Goal: Task Accomplishment & Management: Use online tool/utility

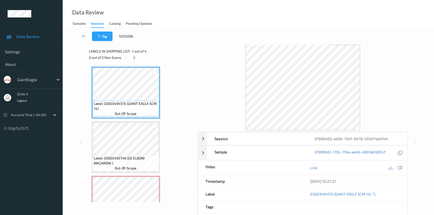
click at [401, 166] on icon at bounding box center [400, 168] width 5 height 5
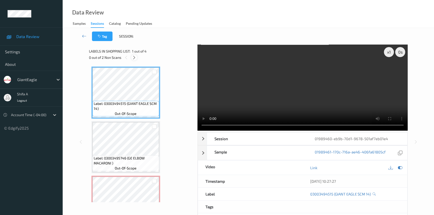
click at [133, 58] on icon at bounding box center [134, 57] width 4 height 5
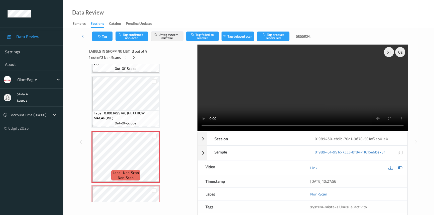
scroll to position [45, 0]
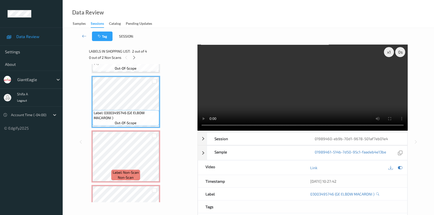
click at [330, 88] on video at bounding box center [302, 88] width 210 height 86
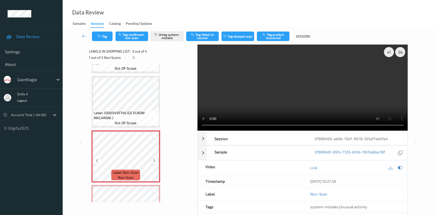
click at [154, 161] on icon at bounding box center [154, 161] width 4 height 5
click at [154, 160] on icon at bounding box center [154, 161] width 4 height 5
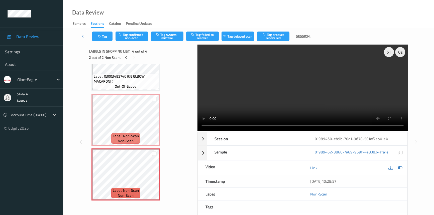
scroll to position [51, 0]
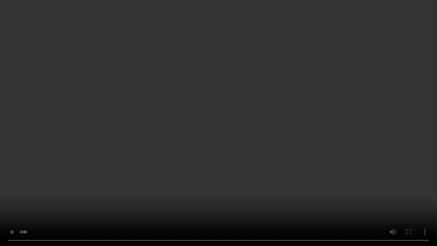
click at [351, 200] on video at bounding box center [218, 123] width 437 height 246
click at [339, 166] on video at bounding box center [218, 123] width 437 height 246
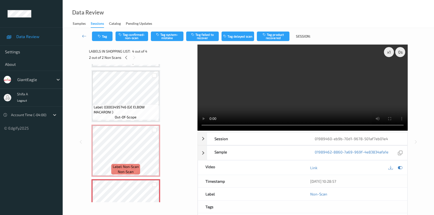
click at [306, 72] on video at bounding box center [302, 88] width 210 height 86
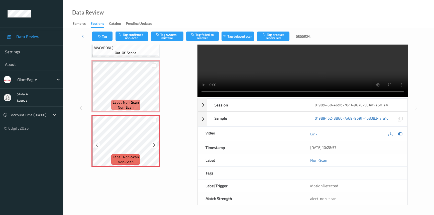
scroll to position [82, 0]
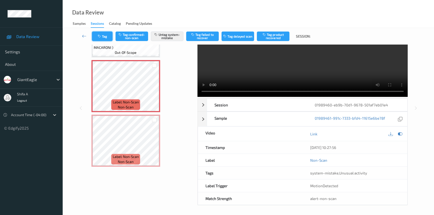
click at [103, 33] on button "Tag" at bounding box center [102, 37] width 21 height 10
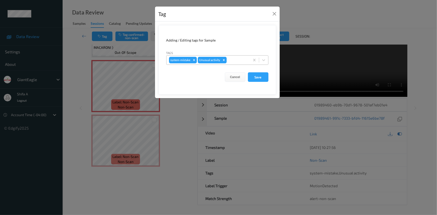
click at [224, 61] on icon "Remove Unusual activity" at bounding box center [224, 60] width 4 height 4
click at [263, 75] on button "Save" at bounding box center [258, 77] width 21 height 10
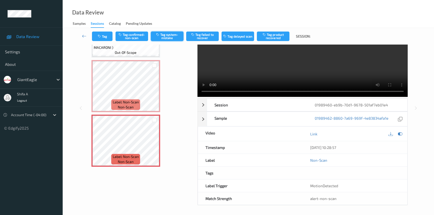
click at [173, 38] on button "Tag system-mistake" at bounding box center [167, 37] width 33 height 10
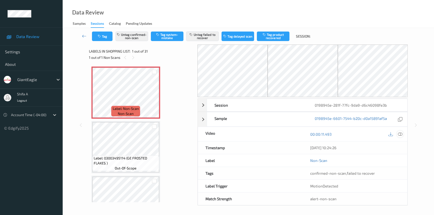
click at [401, 134] on icon at bounding box center [400, 134] width 5 height 5
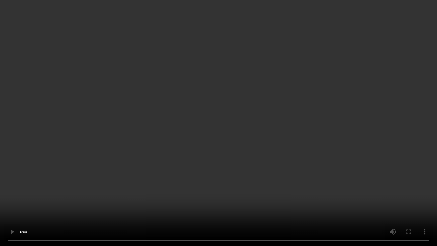
click at [292, 140] on video at bounding box center [218, 123] width 437 height 246
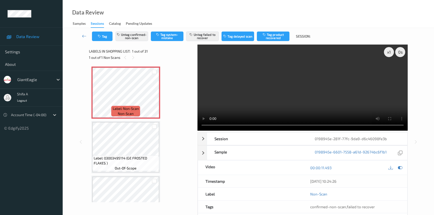
click at [368, 70] on video at bounding box center [302, 88] width 210 height 86
click at [151, 98] on div at bounding box center [154, 97] width 6 height 6
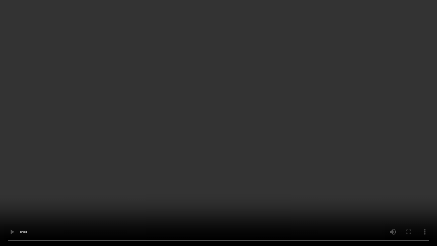
click at [283, 148] on video at bounding box center [218, 123] width 437 height 246
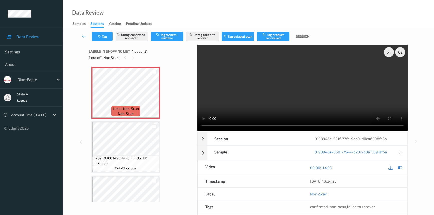
click at [357, 95] on video at bounding box center [302, 88] width 210 height 86
click at [216, 37] on button "Untag failed to recover" at bounding box center [202, 37] width 33 height 10
click at [133, 38] on button "Untag confirmed-non-scan" at bounding box center [131, 37] width 33 height 10
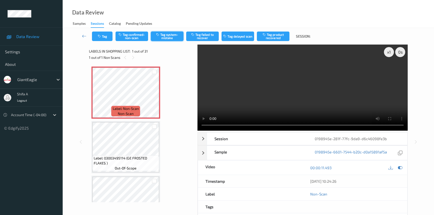
click at [173, 39] on button "Tag system-mistake" at bounding box center [167, 37] width 33 height 10
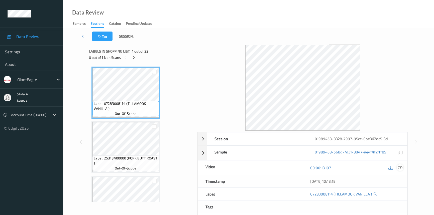
click at [400, 167] on icon at bounding box center [400, 168] width 5 height 5
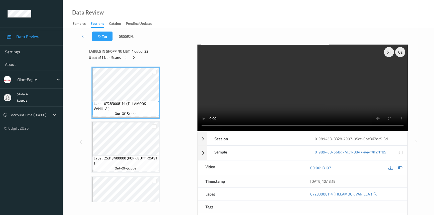
click at [134, 58] on icon at bounding box center [133, 57] width 4 height 5
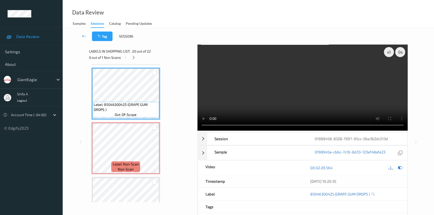
scroll to position [1031, 0]
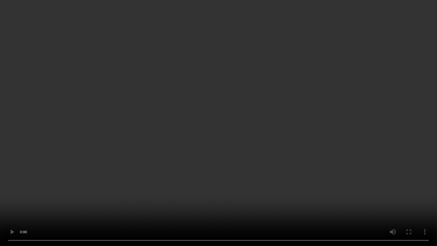
click at [298, 148] on video at bounding box center [218, 123] width 437 height 246
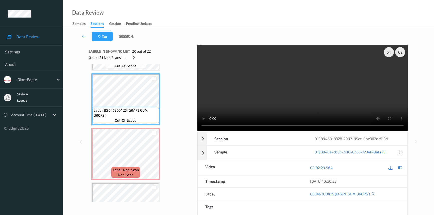
click at [364, 98] on video at bounding box center [302, 88] width 210 height 86
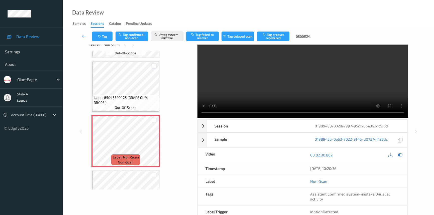
scroll to position [0, 0]
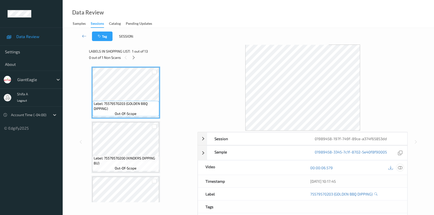
click at [400, 167] on icon at bounding box center [400, 168] width 5 height 5
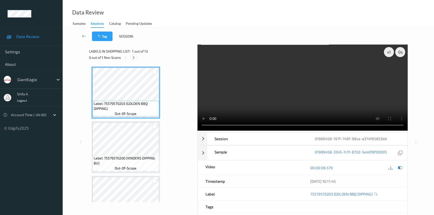
click at [135, 59] on icon at bounding box center [133, 57] width 4 height 5
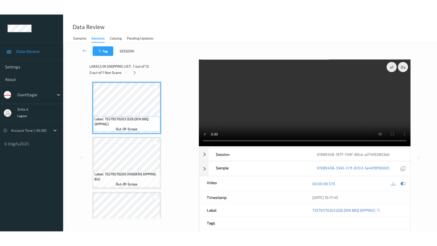
scroll to position [546, 0]
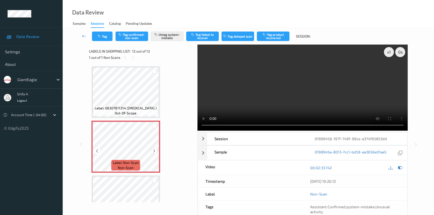
click at [155, 150] on icon at bounding box center [154, 151] width 4 height 5
click at [154, 149] on icon at bounding box center [154, 151] width 4 height 5
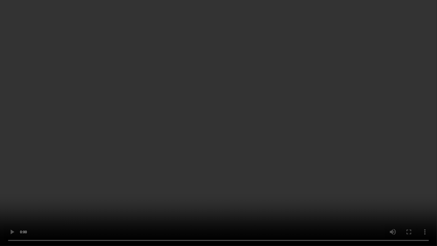
click at [388, 130] on video at bounding box center [218, 123] width 437 height 246
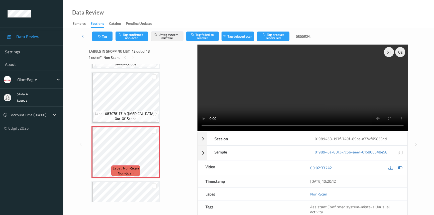
click at [336, 87] on video at bounding box center [302, 88] width 210 height 86
click at [154, 155] on icon at bounding box center [154, 156] width 4 height 5
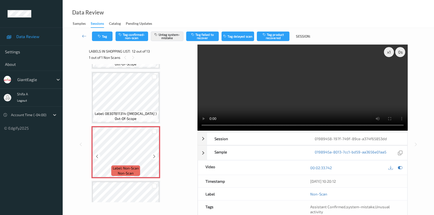
click at [154, 155] on icon at bounding box center [154, 156] width 4 height 5
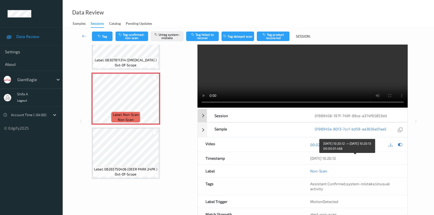
scroll to position [0, 0]
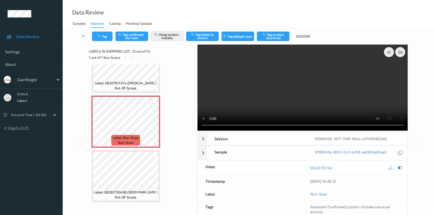
click at [334, 89] on video at bounding box center [302, 88] width 210 height 86
click at [103, 36] on button "Tag" at bounding box center [102, 37] width 21 height 10
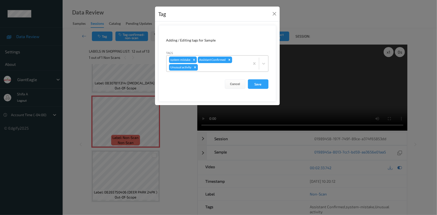
click at [194, 68] on icon "Remove Unusual activity" at bounding box center [195, 68] width 4 height 4
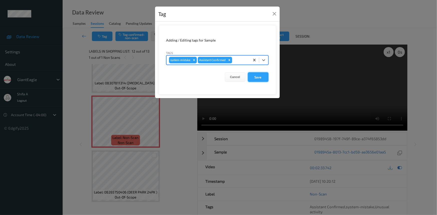
click at [259, 80] on button "Save" at bounding box center [258, 77] width 21 height 10
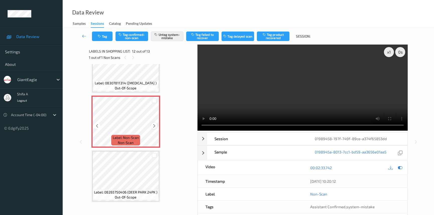
click at [153, 124] on icon at bounding box center [154, 126] width 4 height 5
click at [399, 168] on icon at bounding box center [400, 168] width 5 height 5
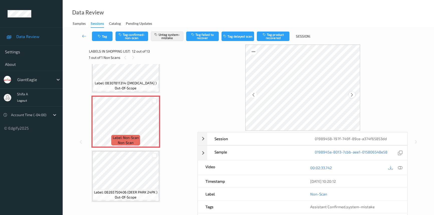
click at [354, 95] on div at bounding box center [352, 95] width 6 height 6
click at [354, 94] on div at bounding box center [352, 95] width 6 height 6
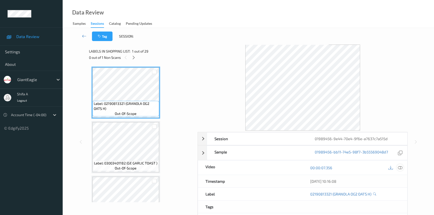
drag, startPoint x: 398, startPoint y: 168, endPoint x: 358, endPoint y: 159, distance: 40.8
click at [398, 168] on icon at bounding box center [400, 168] width 5 height 5
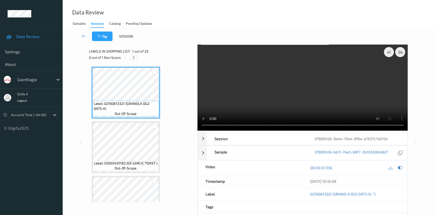
click at [133, 57] on icon at bounding box center [133, 57] width 4 height 5
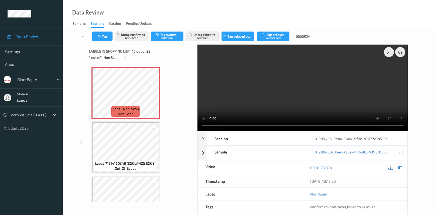
scroll to position [832, 0]
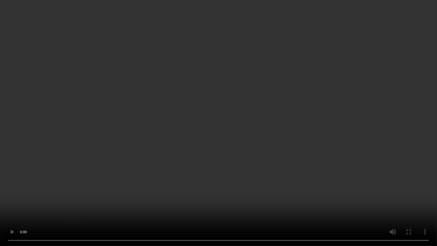
click at [383, 135] on video at bounding box center [218, 123] width 437 height 246
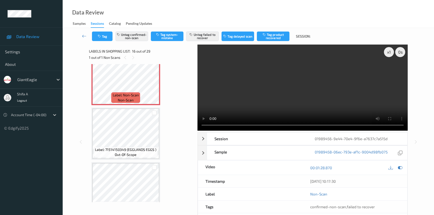
click at [342, 94] on video at bounding box center [302, 88] width 210 height 86
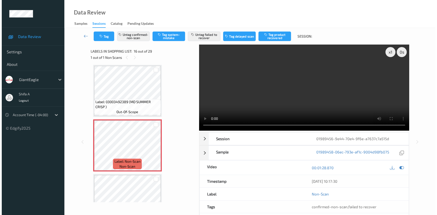
scroll to position [764, 0]
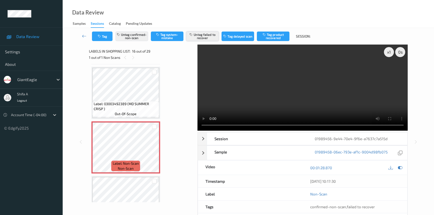
click at [200, 39] on button "Untag failed to recover" at bounding box center [202, 37] width 33 height 10
click at [131, 41] on button "Untag confirmed-non-scan" at bounding box center [131, 37] width 33 height 10
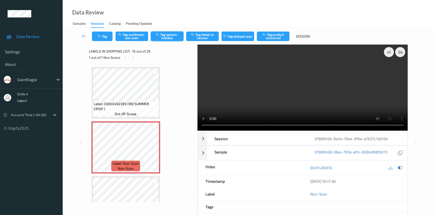
click at [164, 40] on button "Tag system-mistake" at bounding box center [167, 37] width 33 height 10
click at [108, 37] on button "Tag" at bounding box center [102, 37] width 21 height 10
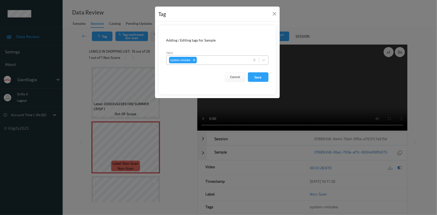
click at [215, 63] on div "system-mistake" at bounding box center [208, 60] width 83 height 9
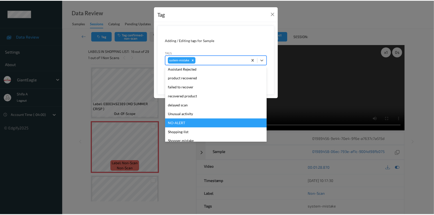
scroll to position [53, 0]
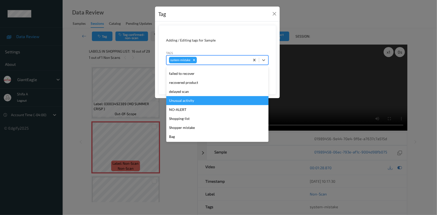
click at [194, 100] on div "Unusual activity" at bounding box center [217, 100] width 102 height 9
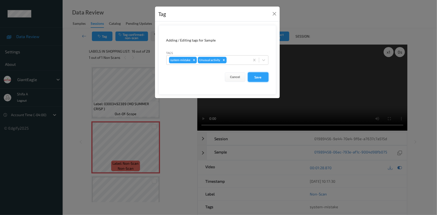
click at [254, 81] on button "Save" at bounding box center [258, 77] width 21 height 10
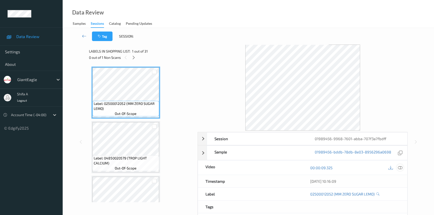
drag, startPoint x: 400, startPoint y: 166, endPoint x: 393, endPoint y: 170, distance: 7.6
click at [400, 166] on icon at bounding box center [400, 168] width 5 height 5
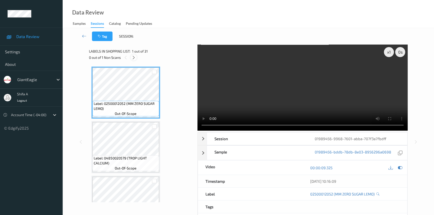
click at [134, 58] on icon at bounding box center [133, 57] width 4 height 5
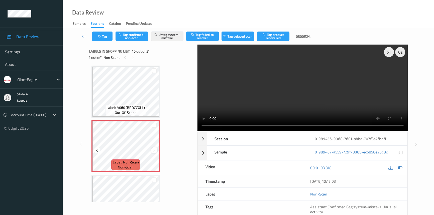
click at [156, 148] on icon at bounding box center [154, 150] width 4 height 5
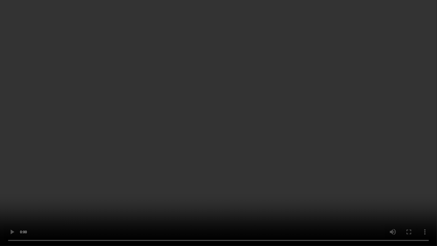
click at [305, 139] on video at bounding box center [218, 123] width 437 height 246
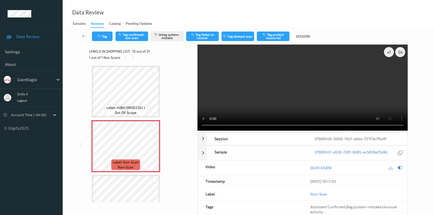
click at [318, 54] on video at bounding box center [302, 88] width 210 height 86
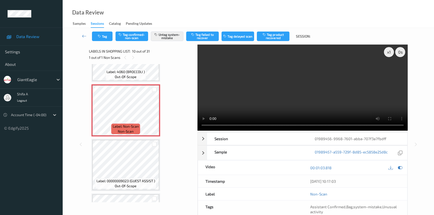
scroll to position [461, 0]
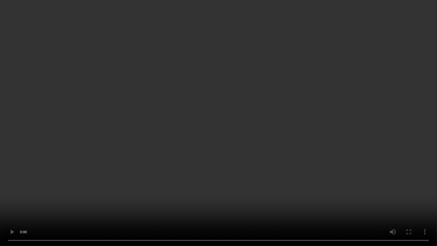
click at [293, 158] on video at bounding box center [218, 123] width 437 height 246
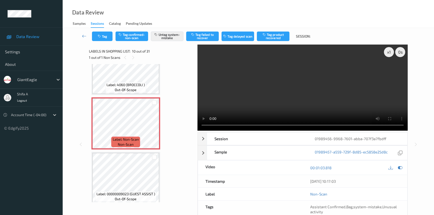
click at [275, 74] on video at bounding box center [302, 88] width 210 height 86
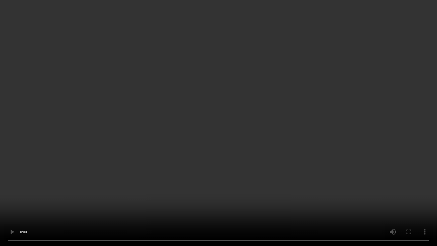
click at [311, 158] on video at bounding box center [218, 123] width 437 height 246
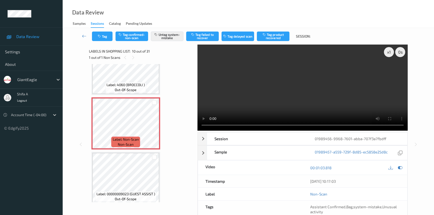
click at [312, 94] on video at bounding box center [302, 88] width 210 height 86
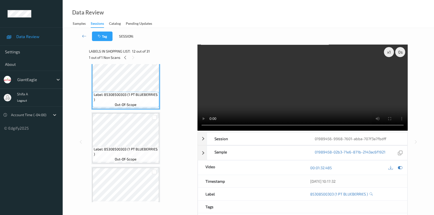
scroll to position [620, 0]
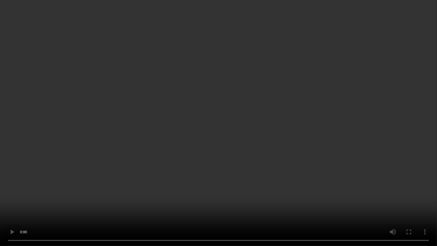
click at [357, 183] on video at bounding box center [218, 123] width 437 height 246
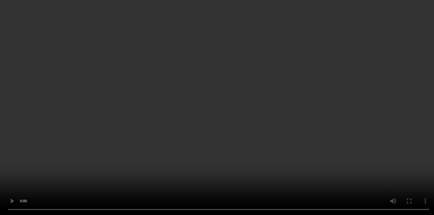
scroll to position [461, 0]
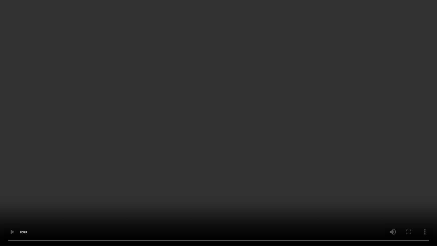
click at [388, 124] on video at bounding box center [218, 123] width 437 height 246
drag, startPoint x: 388, startPoint y: 124, endPoint x: 385, endPoint y: 124, distance: 3.3
click at [386, 124] on video at bounding box center [218, 123] width 437 height 246
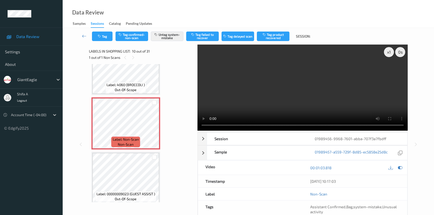
click at [324, 76] on video at bounding box center [302, 88] width 210 height 86
click at [107, 38] on button "Tag" at bounding box center [102, 37] width 21 height 10
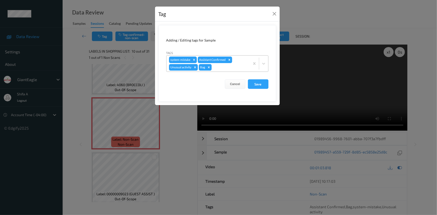
click at [210, 68] on icon "Remove Bag" at bounding box center [209, 68] width 4 height 4
click at [193, 66] on icon "Remove Unusual activity" at bounding box center [195, 68] width 4 height 4
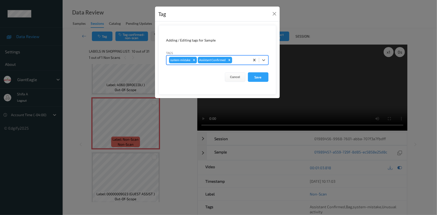
click at [194, 60] on icon "Remove system-mistake" at bounding box center [194, 60] width 2 height 2
click at [263, 77] on button "Save" at bounding box center [258, 77] width 21 height 10
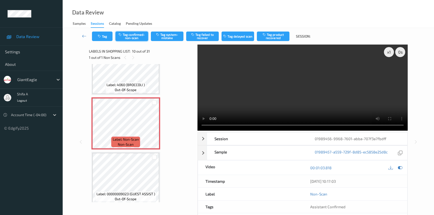
click at [133, 38] on button "Tag confirmed-non-scan" at bounding box center [131, 37] width 33 height 10
click at [207, 35] on button "Tag failed to recover" at bounding box center [202, 37] width 33 height 10
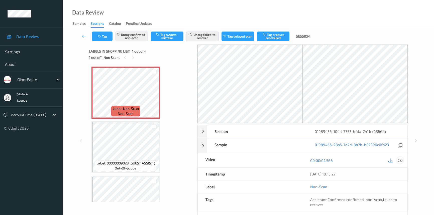
click at [400, 160] on icon at bounding box center [400, 160] width 5 height 5
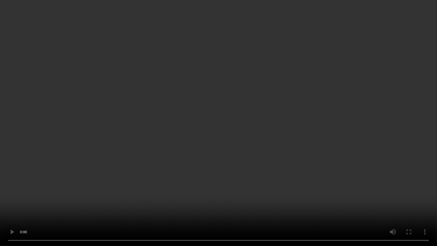
click at [350, 137] on video at bounding box center [218, 123] width 437 height 246
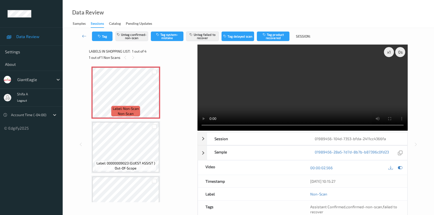
click at [323, 81] on video at bounding box center [302, 88] width 210 height 86
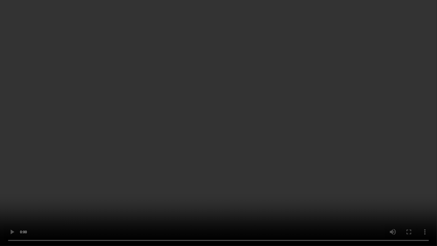
click at [369, 123] on video at bounding box center [218, 123] width 437 height 246
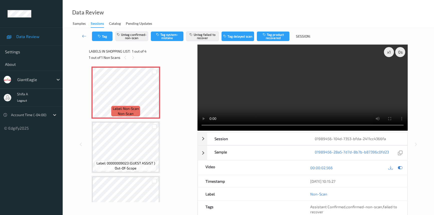
click at [336, 84] on video at bounding box center [302, 88] width 210 height 86
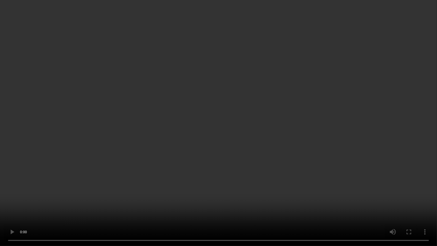
click at [241, 148] on video at bounding box center [218, 123] width 437 height 246
click at [235, 145] on video at bounding box center [218, 123] width 437 height 246
click at [217, 154] on video at bounding box center [218, 123] width 437 height 246
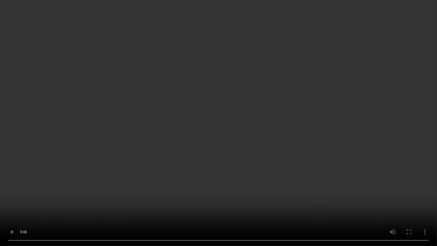
click at [217, 154] on video at bounding box center [218, 123] width 437 height 246
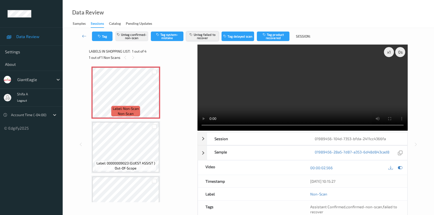
click at [204, 38] on button "Untag failed to recover" at bounding box center [202, 37] width 33 height 10
click at [137, 39] on button "Untag confirmed-non-scan" at bounding box center [131, 37] width 33 height 10
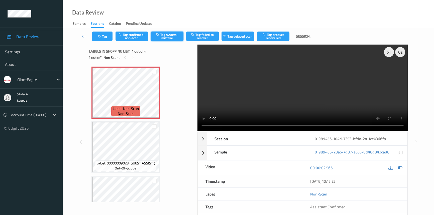
click at [170, 37] on button "Tag system-mistake" at bounding box center [167, 37] width 33 height 10
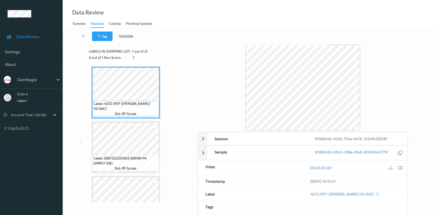
drag, startPoint x: 402, startPoint y: 168, endPoint x: 375, endPoint y: 148, distance: 33.7
click at [402, 168] on div at bounding box center [399, 167] width 7 height 7
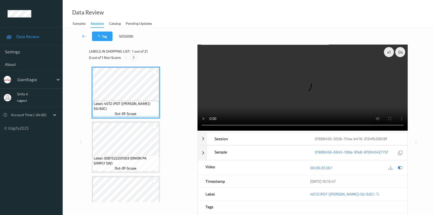
click at [134, 58] on icon at bounding box center [133, 57] width 4 height 5
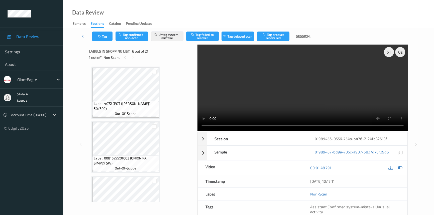
scroll to position [220, 0]
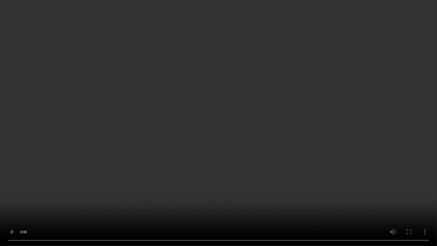
click at [192, 167] on video at bounding box center [218, 123] width 437 height 246
click at [207, 160] on video at bounding box center [218, 123] width 437 height 246
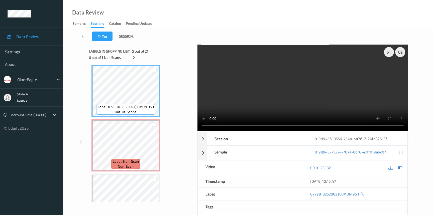
click at [309, 67] on video at bounding box center [302, 88] width 210 height 86
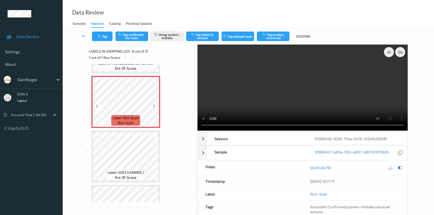
scroll to position [265, 0]
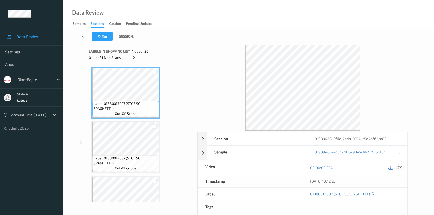
click at [399, 169] on icon at bounding box center [400, 168] width 5 height 5
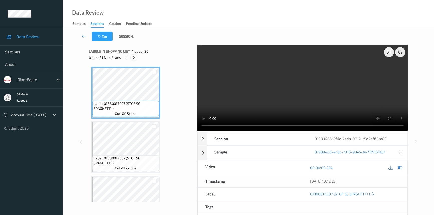
click at [131, 57] on div at bounding box center [133, 57] width 6 height 6
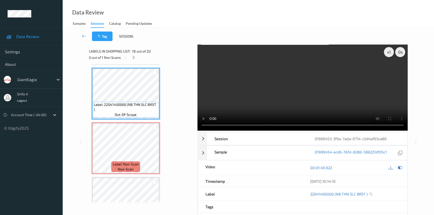
scroll to position [922, 0]
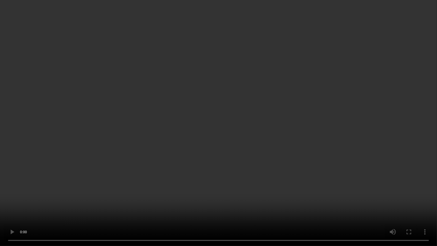
click at [306, 138] on video at bounding box center [218, 123] width 437 height 246
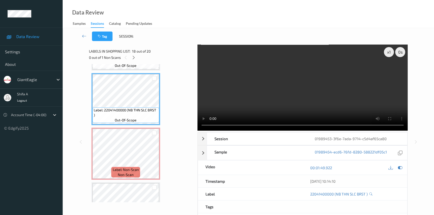
drag, startPoint x: 296, startPoint y: 76, endPoint x: 266, endPoint y: 97, distance: 37.1
click at [296, 76] on video at bounding box center [302, 88] width 210 height 86
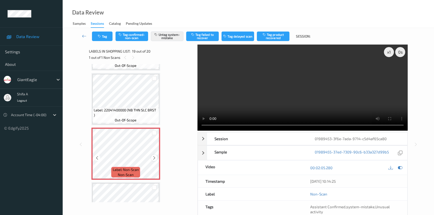
click at [155, 156] on icon at bounding box center [154, 158] width 4 height 5
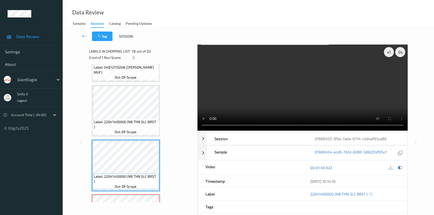
scroll to position [853, 0]
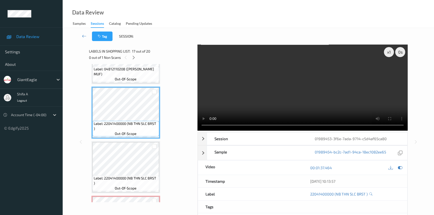
click at [319, 85] on video at bounding box center [302, 88] width 210 height 86
click at [336, 95] on video at bounding box center [302, 88] width 210 height 86
click at [278, 87] on video at bounding box center [302, 88] width 210 height 86
click at [279, 97] on video at bounding box center [302, 88] width 210 height 86
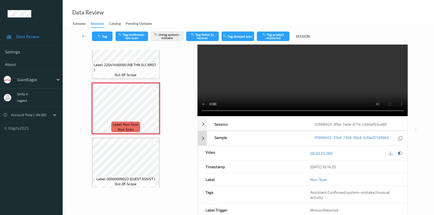
scroll to position [0, 0]
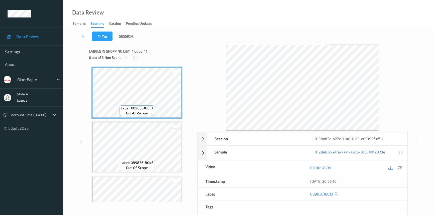
click at [133, 55] on div at bounding box center [134, 57] width 6 height 6
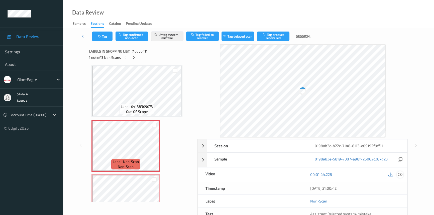
click at [402, 174] on icon at bounding box center [400, 174] width 5 height 5
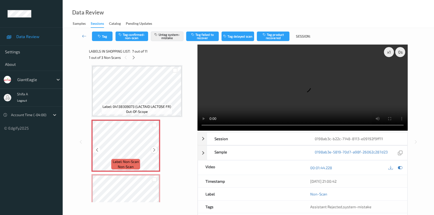
click at [155, 149] on icon at bounding box center [154, 150] width 4 height 5
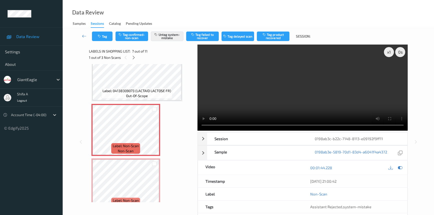
scroll to position [296, 0]
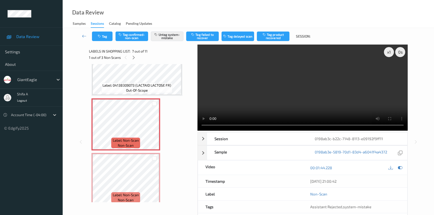
click at [338, 94] on video at bounding box center [302, 88] width 210 height 86
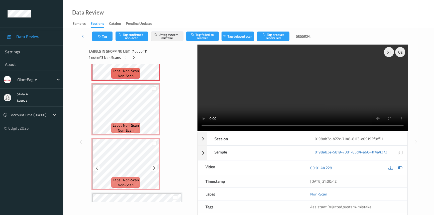
scroll to position [387, 0]
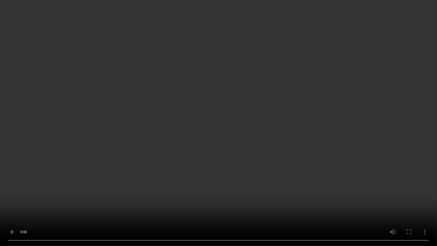
click at [357, 136] on video at bounding box center [218, 123] width 437 height 246
click at [285, 166] on video at bounding box center [218, 123] width 437 height 246
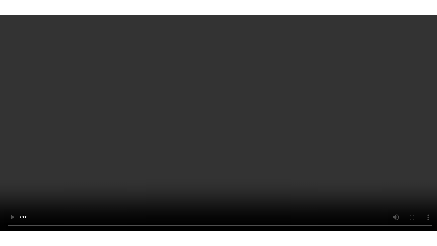
scroll to position [455, 0]
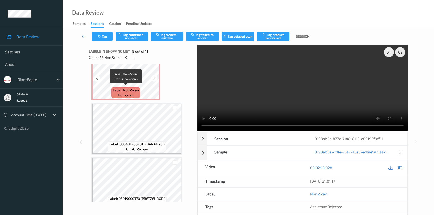
click at [135, 88] on span "Label: Non-Scan" at bounding box center [126, 90] width 26 height 5
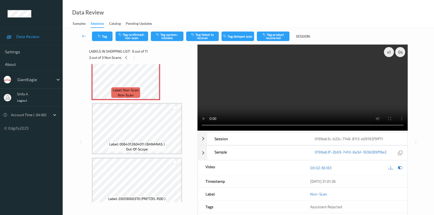
scroll to position [432, 0]
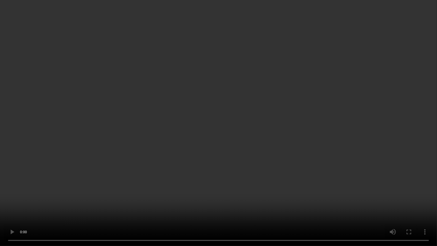
click at [371, 130] on video at bounding box center [218, 123] width 437 height 246
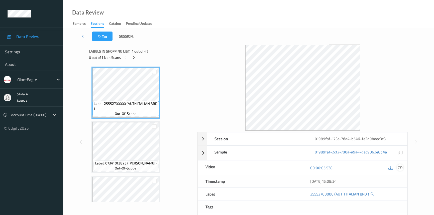
click at [401, 166] on icon at bounding box center [400, 168] width 5 height 5
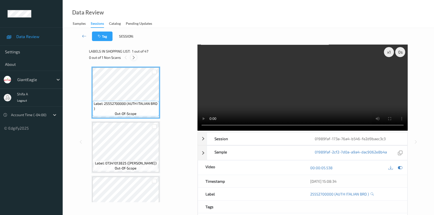
drag, startPoint x: 132, startPoint y: 60, endPoint x: 133, endPoint y: 49, distance: 10.8
click at [132, 59] on icon at bounding box center [133, 57] width 4 height 5
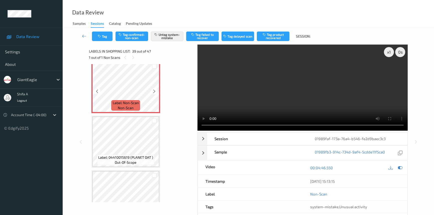
scroll to position [2084, 0]
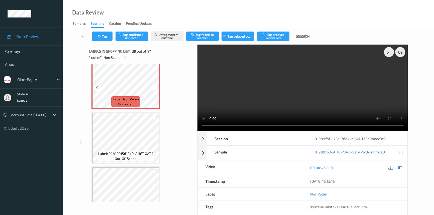
click at [153, 85] on icon at bounding box center [154, 87] width 4 height 5
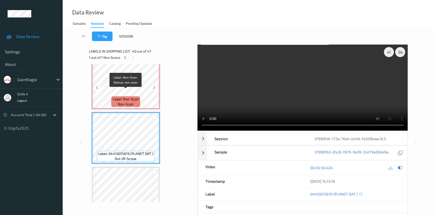
click at [136, 96] on div "Label: Non-Scan non-scan" at bounding box center [125, 101] width 29 height 11
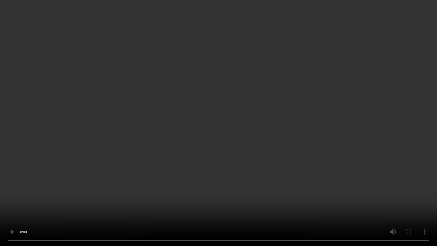
click at [352, 129] on video at bounding box center [218, 123] width 437 height 246
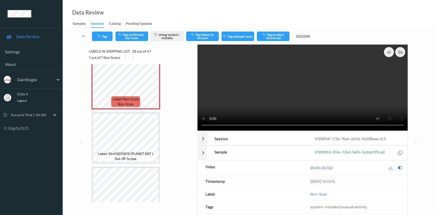
click at [298, 82] on video at bounding box center [302, 88] width 210 height 86
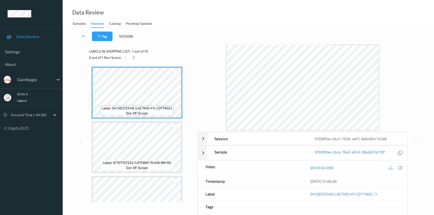
click at [401, 168] on icon at bounding box center [400, 168] width 5 height 5
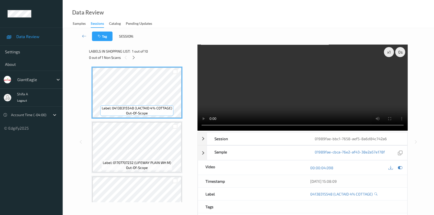
drag, startPoint x: 132, startPoint y: 57, endPoint x: 152, endPoint y: 3, distance: 57.9
click at [133, 57] on icon at bounding box center [133, 57] width 4 height 5
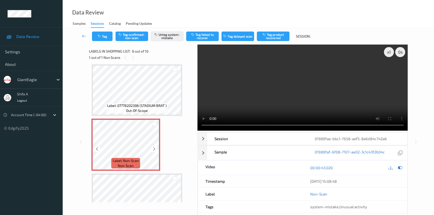
scroll to position [220, 0]
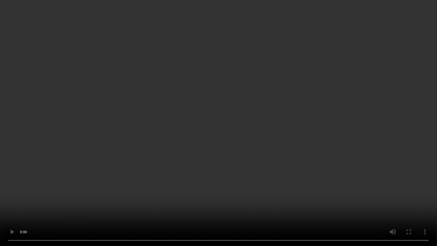
click at [329, 195] on video at bounding box center [218, 123] width 437 height 246
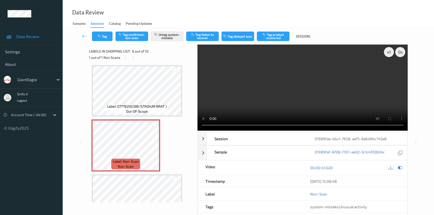
click at [311, 88] on video at bounding box center [302, 88] width 210 height 86
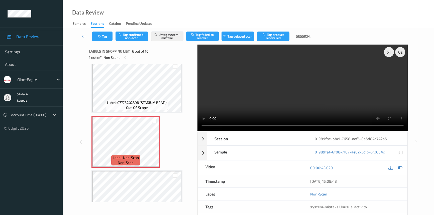
scroll to position [265, 0]
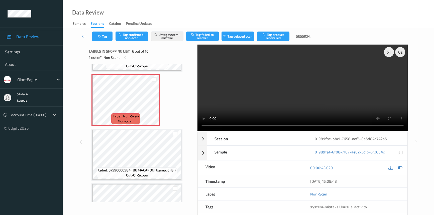
click at [316, 68] on video at bounding box center [302, 88] width 210 height 86
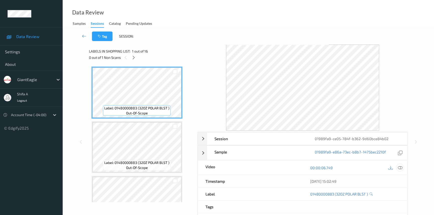
click at [398, 166] on icon at bounding box center [400, 168] width 5 height 5
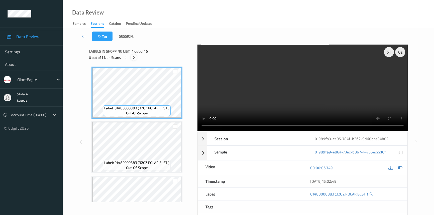
click at [134, 56] on icon at bounding box center [133, 57] width 4 height 5
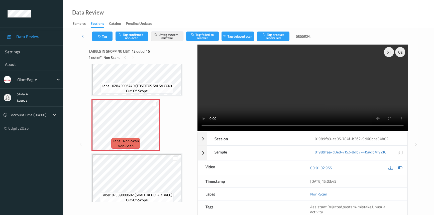
scroll to position [592, 0]
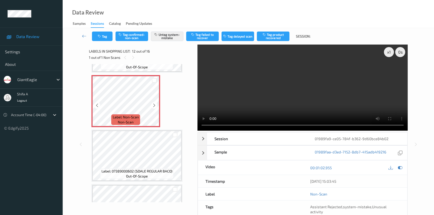
click at [153, 103] on icon at bounding box center [154, 105] width 4 height 5
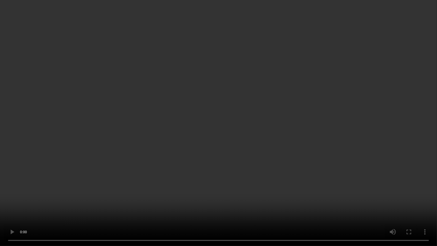
click at [143, 208] on video at bounding box center [218, 123] width 437 height 246
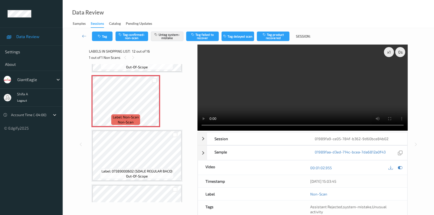
click at [265, 84] on video at bounding box center [302, 88] width 210 height 86
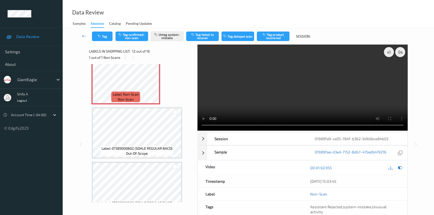
drag, startPoint x: 411, startPoint y: 210, endPoint x: 403, endPoint y: 209, distance: 7.8
click at [411, 209] on div "x 1 0 s Session 01989fa9-ce05-784f-b362-9d60bce84b02 Session ID 01989fa9-ce05-7…" at bounding box center [248, 145] width 351 height 200
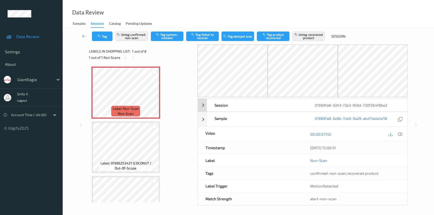
click at [401, 134] on icon at bounding box center [400, 134] width 5 height 5
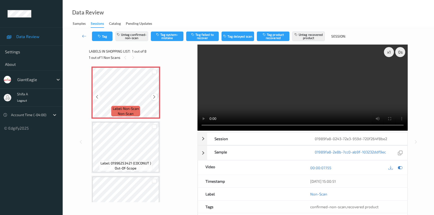
click at [153, 97] on icon at bounding box center [154, 97] width 4 height 5
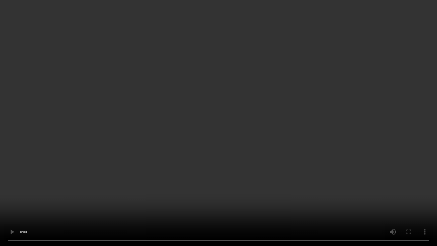
click at [288, 146] on video at bounding box center [218, 123] width 437 height 246
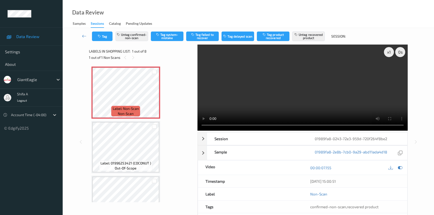
click at [305, 86] on video at bounding box center [302, 88] width 210 height 86
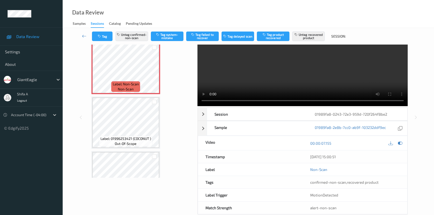
scroll to position [34, 0]
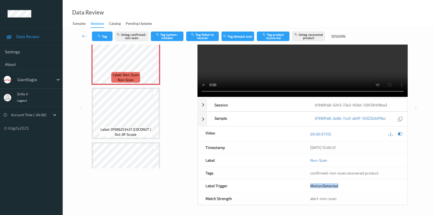
drag, startPoint x: 308, startPoint y: 185, endPoint x: 347, endPoint y: 185, distance: 39.8
click at [347, 185] on div "MotionDetected" at bounding box center [355, 186] width 105 height 13
click at [353, 182] on div "MotionDetected" at bounding box center [355, 186] width 105 height 13
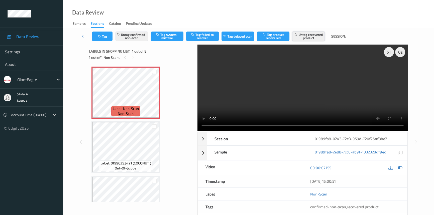
click at [308, 38] on button "Untag recovered product" at bounding box center [308, 37] width 33 height 10
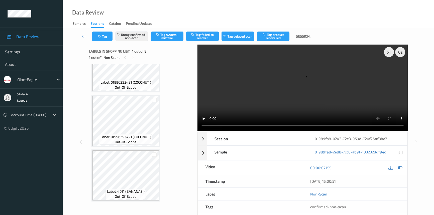
scroll to position [91, 0]
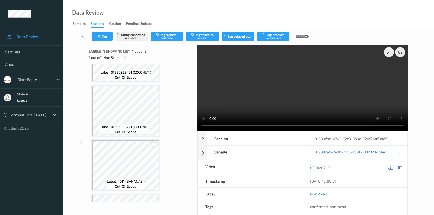
click at [155, 144] on div at bounding box center [154, 144] width 5 height 5
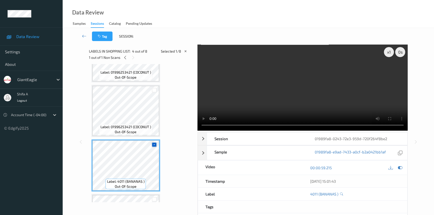
click at [153, 143] on icon at bounding box center [154, 144] width 3 height 3
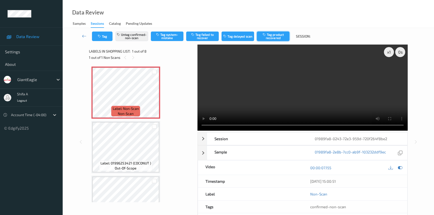
click at [280, 34] on button "Tag product recovered" at bounding box center [273, 37] width 33 height 10
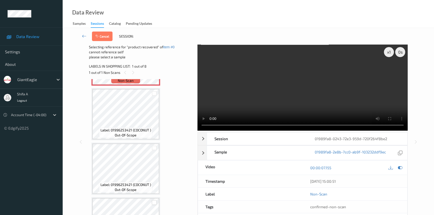
scroll to position [114, 0]
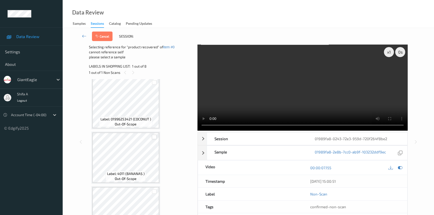
click at [155, 136] on div at bounding box center [154, 137] width 5 height 5
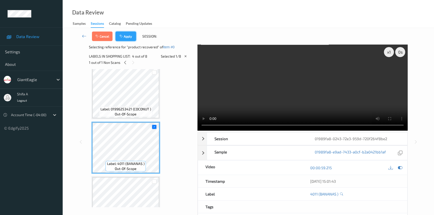
click at [129, 36] on button "Apply" at bounding box center [125, 37] width 21 height 10
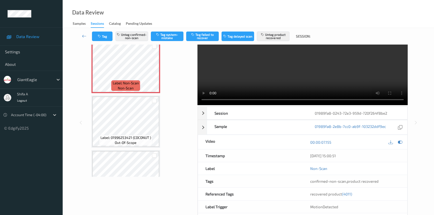
scroll to position [47, 0]
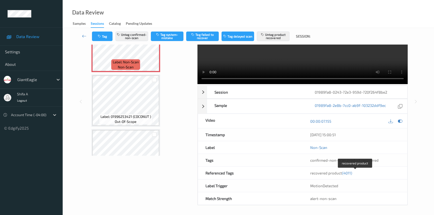
click at [347, 174] on span "(4011)" at bounding box center [347, 173] width 10 height 5
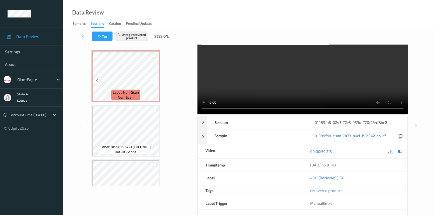
scroll to position [0, 0]
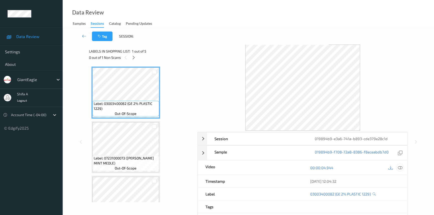
click at [401, 167] on icon at bounding box center [400, 168] width 5 height 5
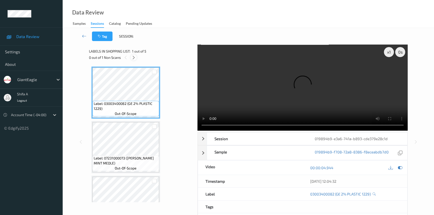
click at [135, 58] on icon at bounding box center [133, 57] width 4 height 5
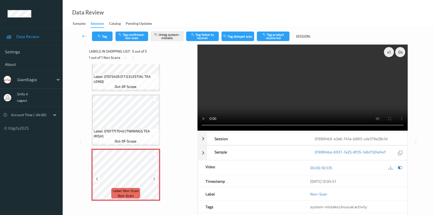
click at [155, 178] on icon at bounding box center [154, 179] width 4 height 5
click at [155, 177] on icon at bounding box center [154, 179] width 4 height 5
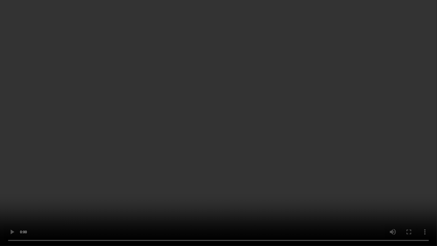
click at [352, 142] on video at bounding box center [218, 123] width 437 height 246
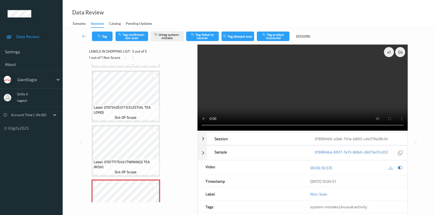
click at [278, 87] on video at bounding box center [302, 88] width 210 height 86
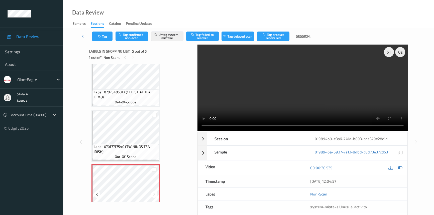
scroll to position [136, 0]
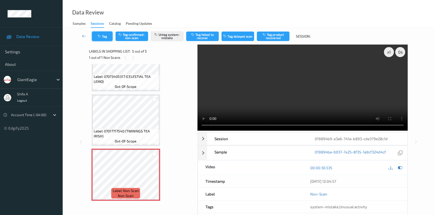
click at [101, 34] on button "Tag" at bounding box center [102, 37] width 21 height 10
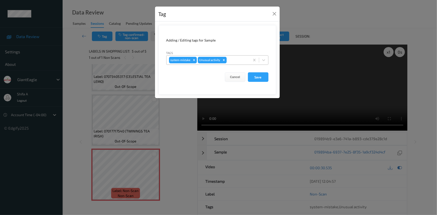
click at [222, 60] on div "Remove Unusual activity" at bounding box center [224, 60] width 6 height 7
click at [261, 78] on button "Save" at bounding box center [258, 77] width 21 height 10
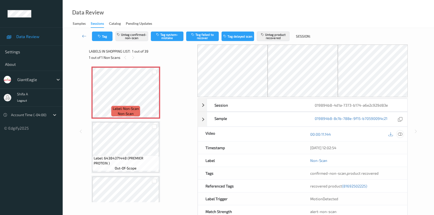
click at [400, 133] on icon at bounding box center [400, 134] width 5 height 5
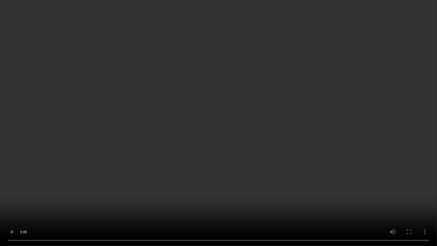
click at [167, 174] on video at bounding box center [218, 123] width 437 height 246
click at [345, 127] on video at bounding box center [218, 123] width 437 height 246
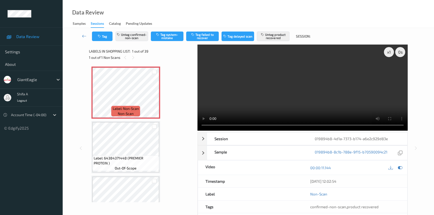
click at [348, 91] on video at bounding box center [302, 88] width 210 height 86
click at [155, 98] on icon at bounding box center [154, 97] width 4 height 5
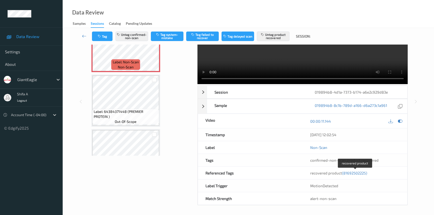
click at [359, 172] on span "(81692502225)" at bounding box center [354, 173] width 25 height 5
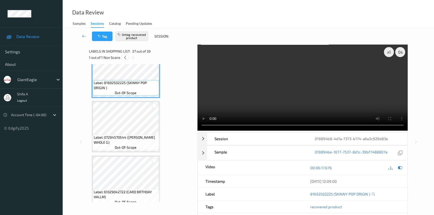
click at [126, 58] on icon at bounding box center [125, 57] width 4 height 5
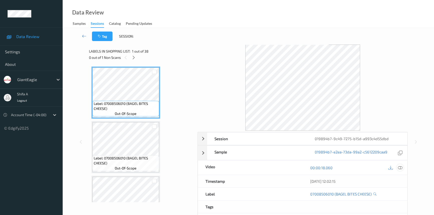
click at [400, 167] on icon at bounding box center [400, 168] width 5 height 5
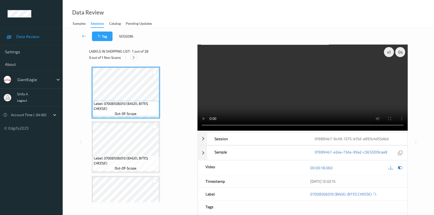
click at [134, 58] on icon at bounding box center [133, 57] width 4 height 5
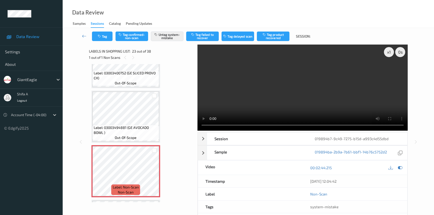
scroll to position [1122, 0]
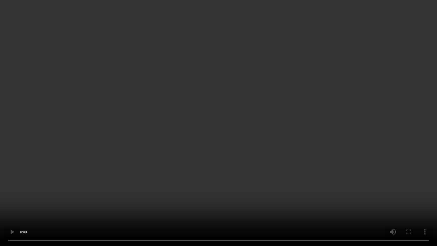
click at [388, 138] on video at bounding box center [218, 123] width 437 height 246
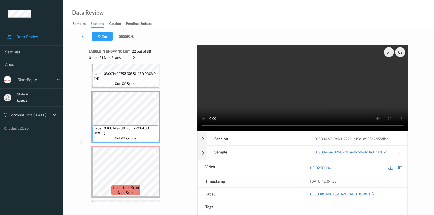
click at [361, 90] on video at bounding box center [302, 88] width 210 height 86
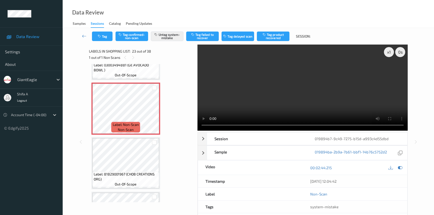
scroll to position [1190, 0]
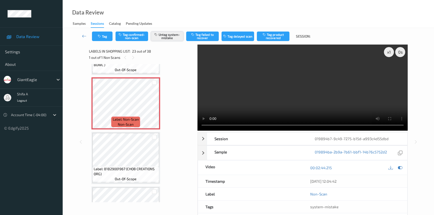
click at [168, 39] on button "Untag system-mistake" at bounding box center [167, 37] width 33 height 10
click at [141, 39] on button "Tag confirmed-non-scan" at bounding box center [131, 37] width 33 height 10
click at [288, 35] on button "Tag product recovered" at bounding box center [273, 37] width 33 height 10
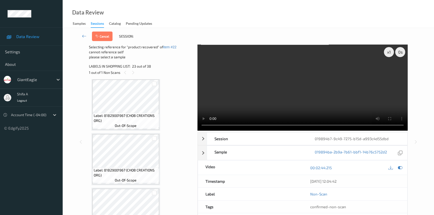
scroll to position [1281, 0]
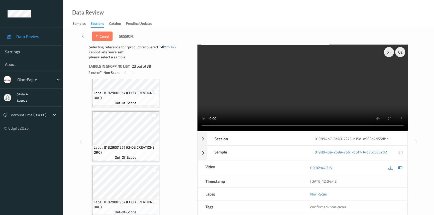
click at [154, 113] on div at bounding box center [154, 115] width 5 height 5
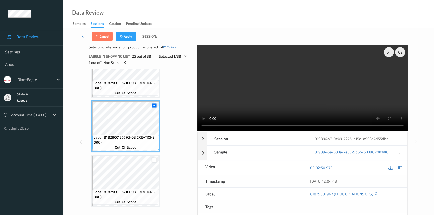
click at [154, 158] on div at bounding box center [154, 160] width 5 height 5
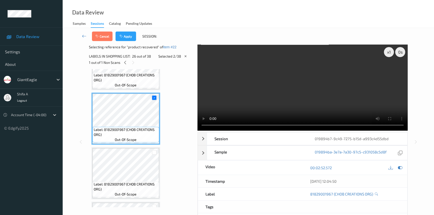
scroll to position [1350, 0]
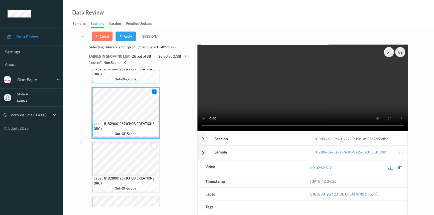
click at [154, 144] on div at bounding box center [154, 146] width 5 height 5
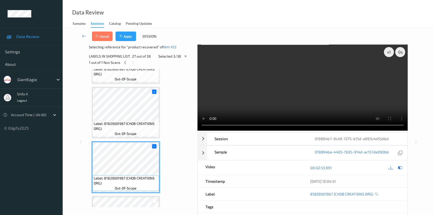
scroll to position [1327, 0]
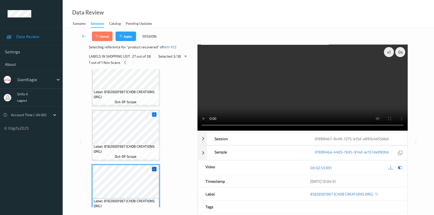
click at [153, 168] on icon at bounding box center [154, 169] width 3 height 3
click at [154, 113] on icon at bounding box center [154, 114] width 3 height 3
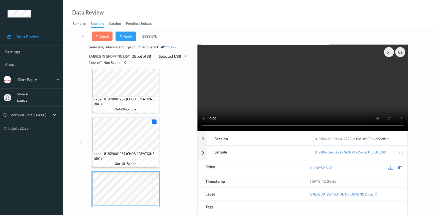
scroll to position [1259, 0]
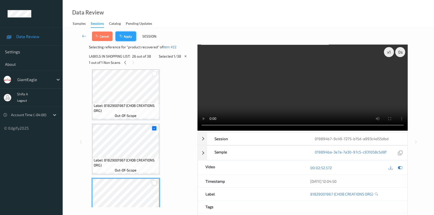
click at [131, 37] on button "Apply" at bounding box center [125, 37] width 21 height 10
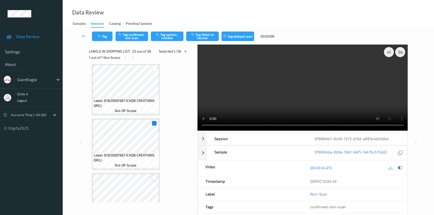
scroll to position [1145, 0]
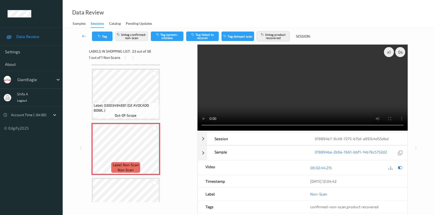
click at [276, 37] on button "Untag product recovered" at bounding box center [273, 37] width 33 height 10
click at [276, 37] on button "Tag product recovered" at bounding box center [273, 37] width 33 height 10
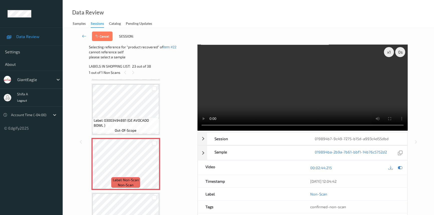
scroll to position [1168, 0]
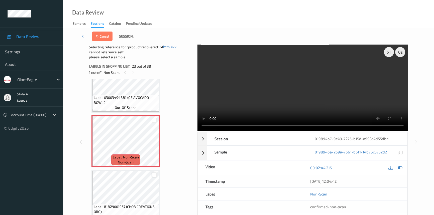
click at [155, 173] on div at bounding box center [154, 175] width 5 height 5
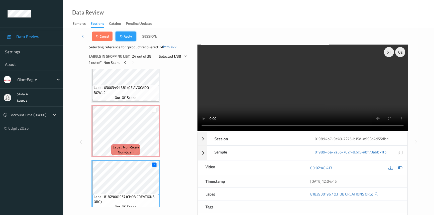
click at [132, 32] on button "Apply" at bounding box center [125, 37] width 21 height 10
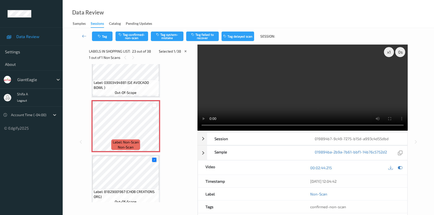
scroll to position [1145, 0]
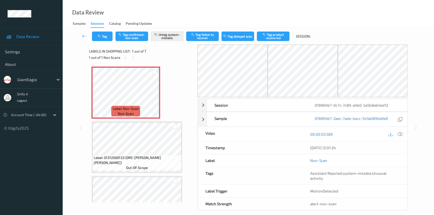
click at [400, 135] on icon at bounding box center [400, 134] width 5 height 5
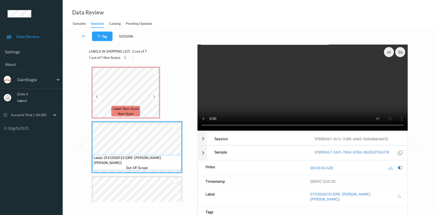
click at [152, 98] on div at bounding box center [154, 97] width 6 height 6
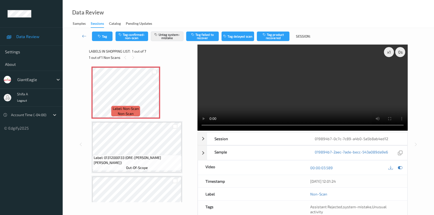
click at [316, 87] on video at bounding box center [302, 88] width 210 height 86
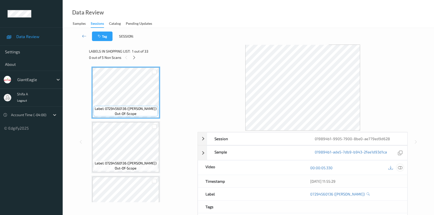
click at [401, 166] on icon at bounding box center [400, 168] width 5 height 5
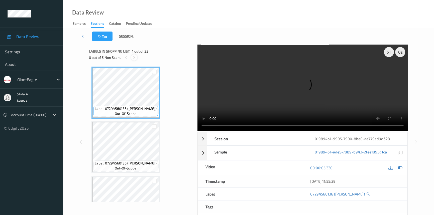
click at [131, 57] on div at bounding box center [134, 57] width 6 height 6
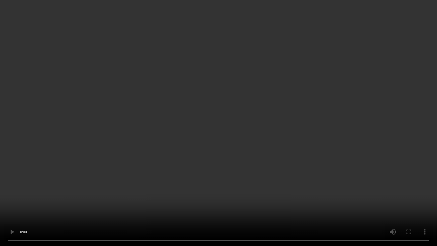
click at [388, 130] on video at bounding box center [218, 123] width 437 height 246
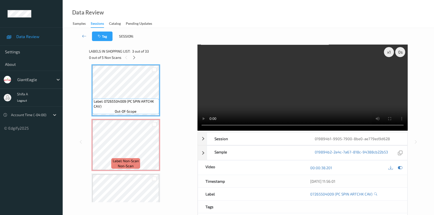
drag, startPoint x: 316, startPoint y: 95, endPoint x: 229, endPoint y: 118, distance: 90.3
click at [316, 95] on video at bounding box center [302, 88] width 210 height 86
click at [153, 149] on icon at bounding box center [154, 149] width 4 height 5
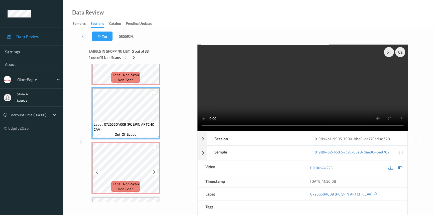
scroll to position [157, 0]
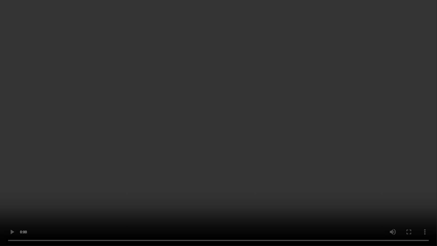
click at [360, 143] on video at bounding box center [218, 123] width 437 height 246
click at [356, 140] on video at bounding box center [218, 123] width 437 height 246
click at [376, 164] on video at bounding box center [218, 123] width 437 height 246
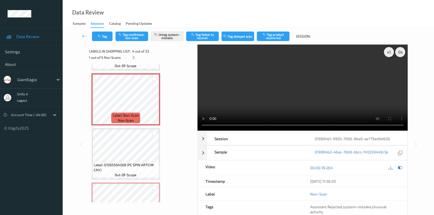
click at [343, 95] on video at bounding box center [302, 88] width 210 height 86
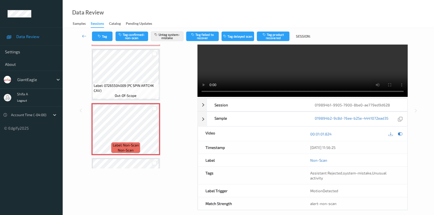
scroll to position [0, 0]
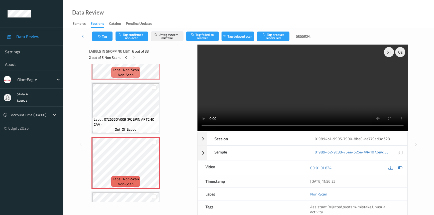
click at [284, 84] on video at bounding box center [302, 88] width 210 height 86
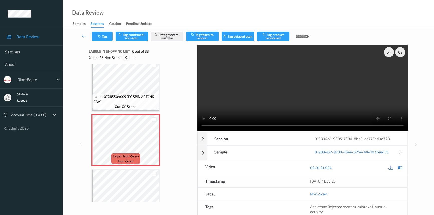
click at [125, 57] on icon at bounding box center [126, 57] width 4 height 5
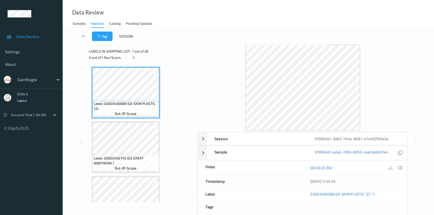
click at [403, 168] on div "00:00:25.392" at bounding box center [355, 168] width 105 height 14
click at [402, 168] on icon at bounding box center [400, 168] width 5 height 5
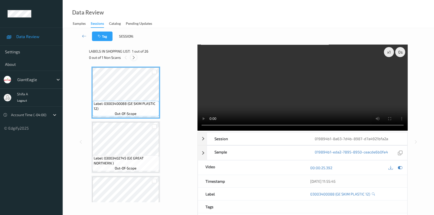
click at [134, 60] on div at bounding box center [133, 57] width 6 height 6
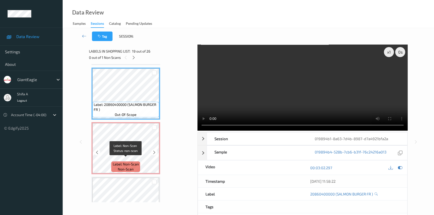
click at [125, 167] on span "non-scan" at bounding box center [126, 169] width 16 height 5
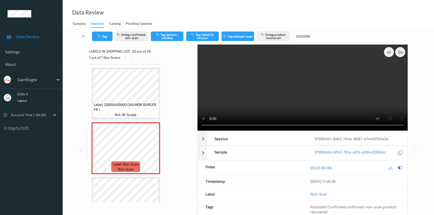
click at [136, 103] on span "Label: 20860400000 (SALMON BURGER FR )" at bounding box center [126, 107] width 64 height 10
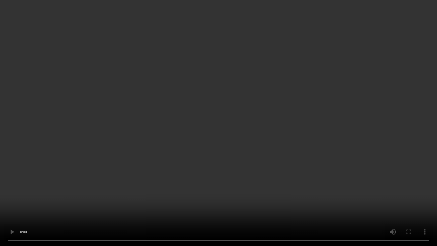
click at [386, 138] on video at bounding box center [218, 123] width 437 height 246
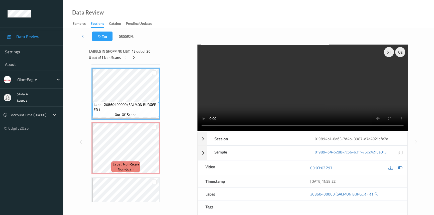
click at [325, 86] on video at bounding box center [302, 88] width 210 height 86
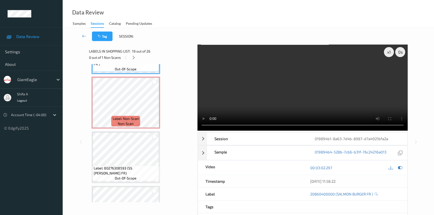
scroll to position [1004, 0]
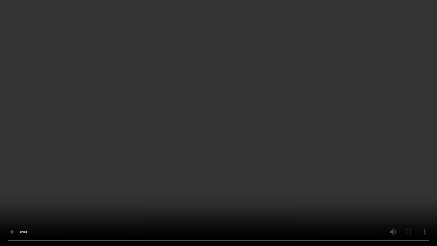
click at [366, 130] on video at bounding box center [218, 123] width 437 height 246
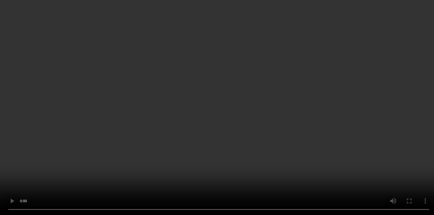
scroll to position [52, 0]
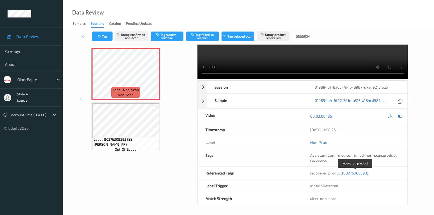
click at [358, 171] on span "(80276308593)" at bounding box center [355, 173] width 26 height 5
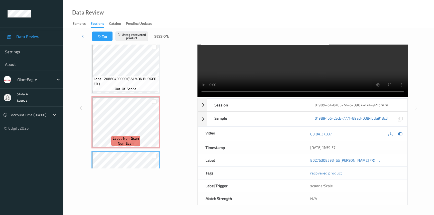
scroll to position [968, 0]
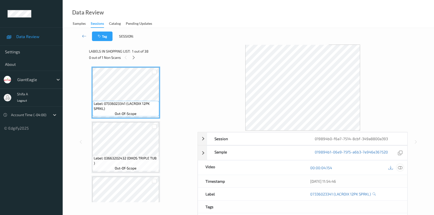
click at [400, 166] on icon at bounding box center [400, 168] width 5 height 5
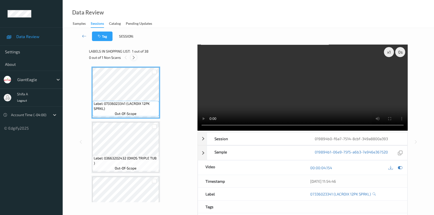
click at [133, 58] on icon at bounding box center [133, 57] width 4 height 5
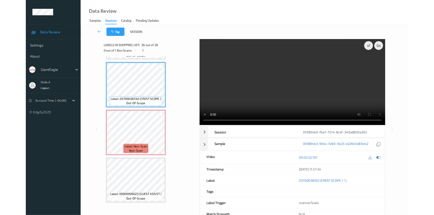
scroll to position [1901, 0]
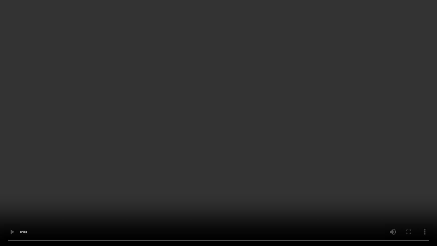
click at [333, 143] on video at bounding box center [218, 123] width 437 height 246
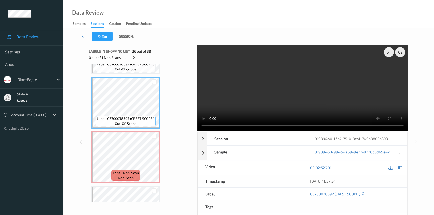
click at [336, 78] on video at bounding box center [302, 88] width 210 height 86
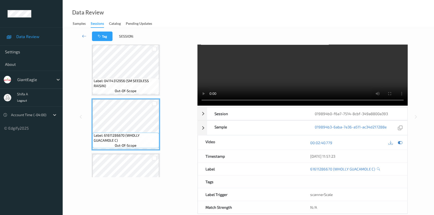
scroll to position [0, 0]
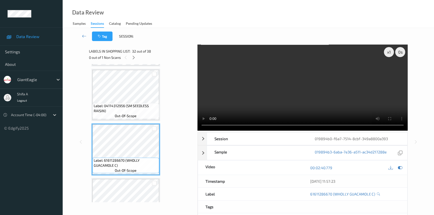
click at [337, 76] on video at bounding box center [302, 88] width 210 height 86
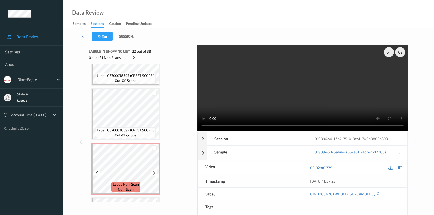
scroll to position [1932, 0]
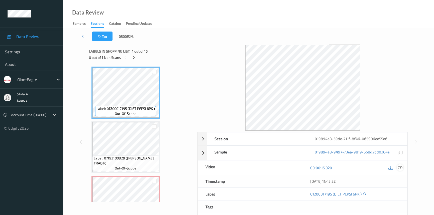
click at [401, 169] on icon at bounding box center [400, 168] width 5 height 5
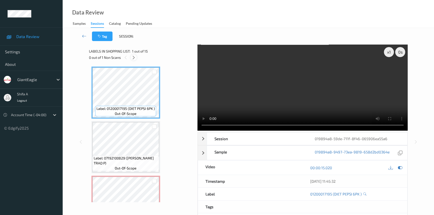
click at [134, 57] on icon at bounding box center [133, 57] width 4 height 5
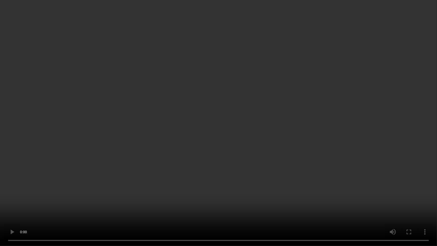
click at [240, 198] on video at bounding box center [218, 123] width 437 height 246
click at [65, 215] on video at bounding box center [218, 123] width 437 height 246
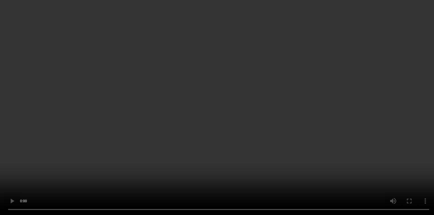
scroll to position [80, 0]
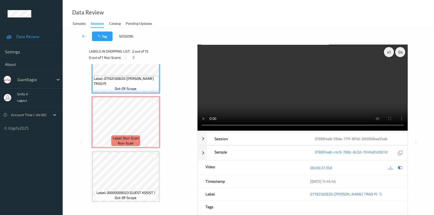
click at [363, 100] on video at bounding box center [302, 88] width 210 height 86
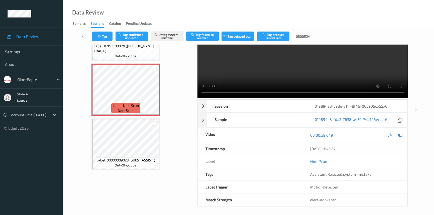
scroll to position [34, 0]
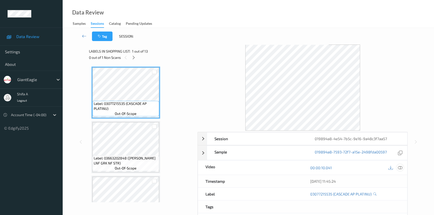
click at [399, 167] on icon at bounding box center [400, 168] width 5 height 5
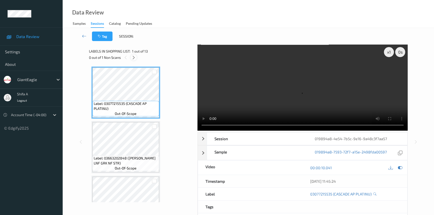
click at [133, 57] on icon at bounding box center [133, 57] width 4 height 5
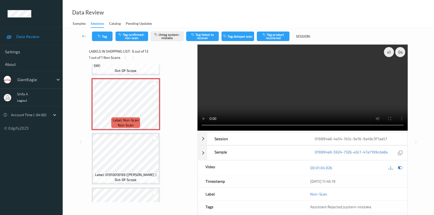
scroll to position [265, 0]
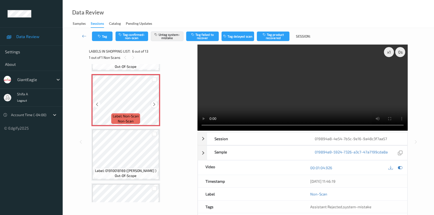
click at [151, 102] on div at bounding box center [154, 104] width 6 height 6
click at [152, 103] on icon at bounding box center [154, 104] width 4 height 5
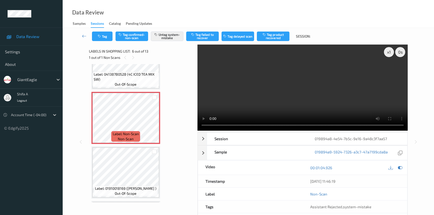
scroll to position [220, 0]
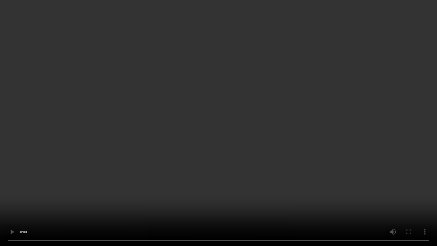
click at [270, 151] on video at bounding box center [218, 123] width 437 height 246
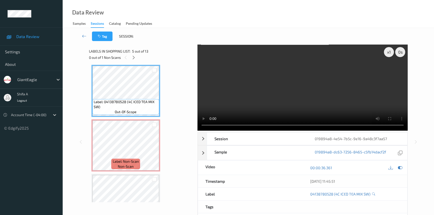
click at [304, 101] on video at bounding box center [302, 88] width 210 height 86
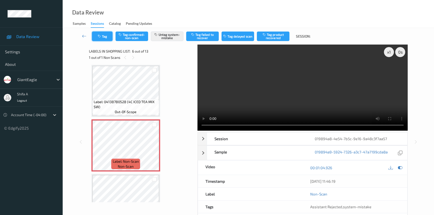
click at [96, 38] on button "Tag" at bounding box center [102, 37] width 21 height 10
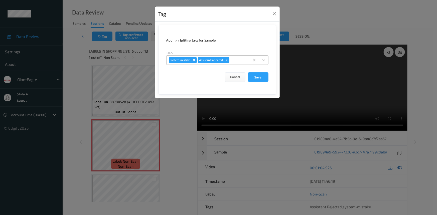
click at [236, 59] on div at bounding box center [238, 60] width 17 height 6
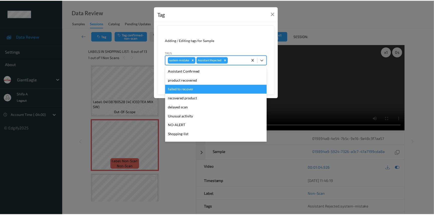
scroll to position [44, 0]
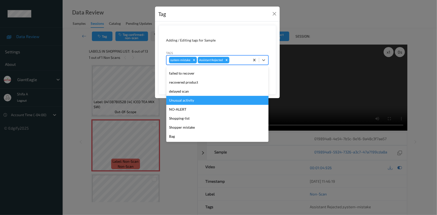
click at [195, 102] on div "Unusual activity" at bounding box center [217, 100] width 102 height 9
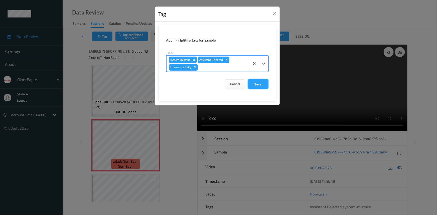
click at [267, 80] on button "Save" at bounding box center [258, 84] width 21 height 10
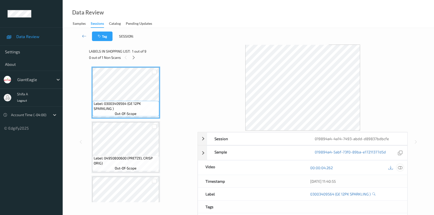
click at [401, 167] on icon at bounding box center [400, 168] width 5 height 5
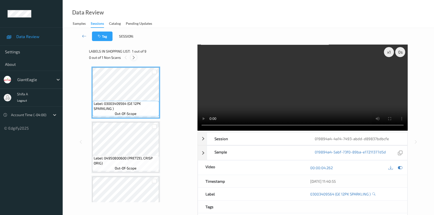
click at [133, 57] on icon at bounding box center [133, 57] width 4 height 5
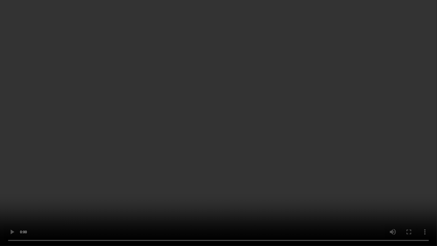
click at [351, 138] on video at bounding box center [218, 123] width 437 height 246
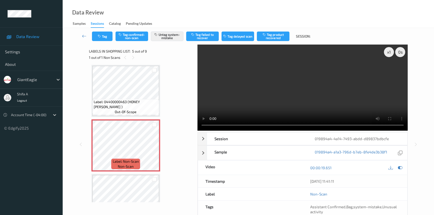
click at [345, 109] on video at bounding box center [302, 88] width 210 height 86
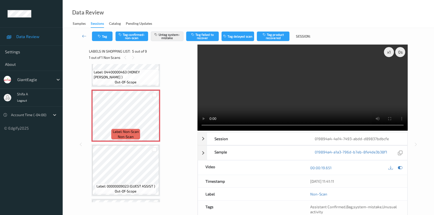
scroll to position [188, 0]
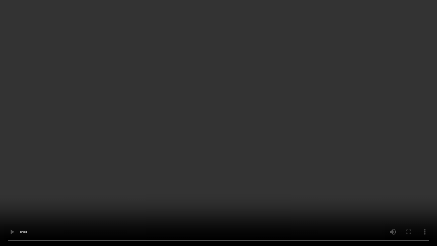
click at [270, 144] on video at bounding box center [218, 123] width 437 height 246
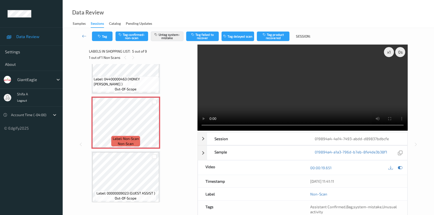
click at [277, 70] on video at bounding box center [302, 88] width 210 height 86
click at [106, 34] on button "Tag" at bounding box center [102, 37] width 21 height 10
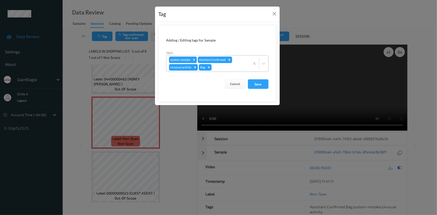
click at [195, 60] on icon "Remove system-mistake" at bounding box center [194, 60] width 4 height 4
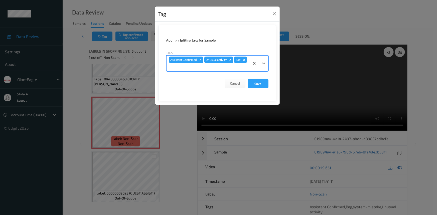
click at [232, 61] on div "Remove Unusual activity" at bounding box center [231, 60] width 6 height 7
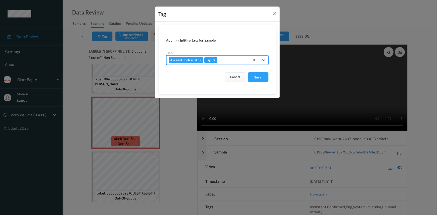
click at [215, 61] on icon "Remove Bag" at bounding box center [214, 60] width 2 height 2
click at [261, 77] on button "Save" at bounding box center [258, 77] width 21 height 10
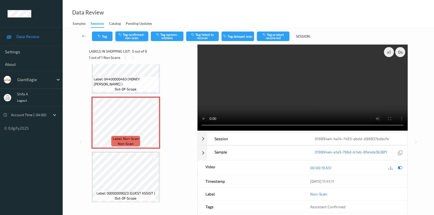
click at [135, 37] on button "Tag confirmed-non-scan" at bounding box center [131, 37] width 33 height 10
click at [277, 36] on button "Tag product recovered" at bounding box center [273, 37] width 33 height 10
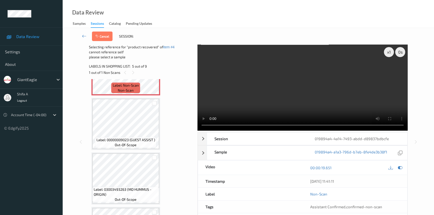
scroll to position [279, 0]
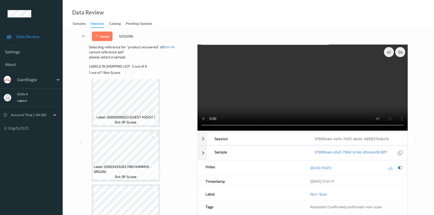
click at [155, 135] on div at bounding box center [154, 135] width 5 height 5
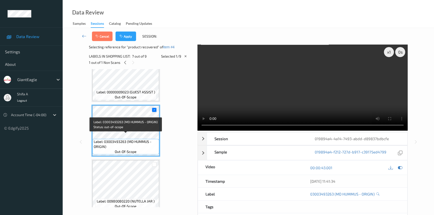
scroll to position [325, 0]
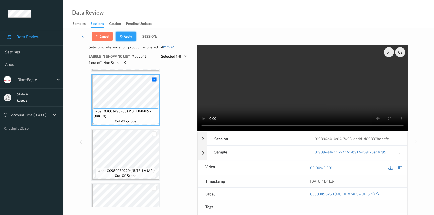
click at [126, 36] on button "Apply" at bounding box center [125, 37] width 21 height 10
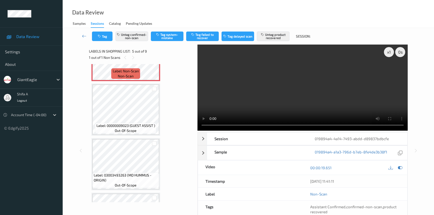
scroll to position [257, 0]
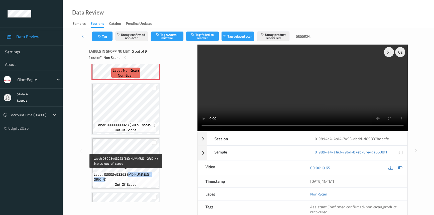
drag, startPoint x: 128, startPoint y: 172, endPoint x: 105, endPoint y: 178, distance: 24.2
click at [105, 178] on span "Label: 03003493263 (MD HUMMUS - ORIGIN)" at bounding box center [126, 177] width 64 height 10
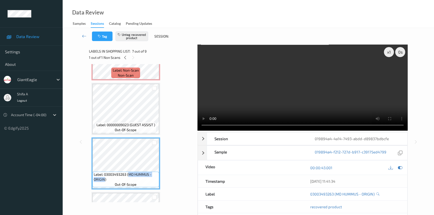
copy span "MD HUMMUS - ORIGIN"
click at [319, 104] on video at bounding box center [302, 88] width 210 height 86
click at [321, 105] on video at bounding box center [302, 88] width 210 height 86
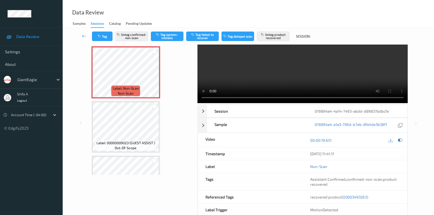
scroll to position [0, 0]
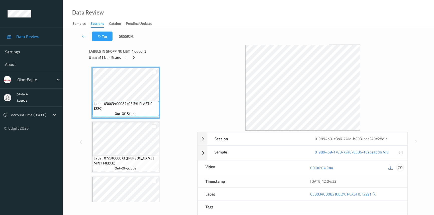
click at [397, 168] on div at bounding box center [399, 167] width 7 height 7
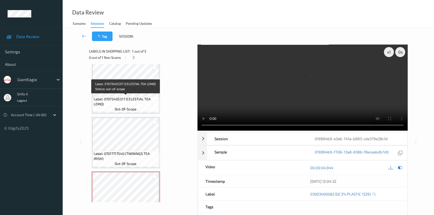
scroll to position [136, 0]
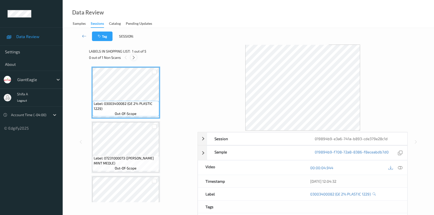
click at [133, 60] on icon at bounding box center [133, 57] width 4 height 5
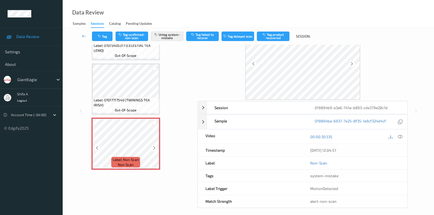
scroll to position [34, 0]
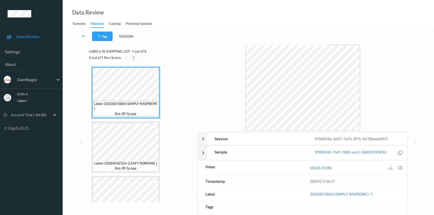
click at [134, 57] on icon at bounding box center [133, 57] width 4 height 5
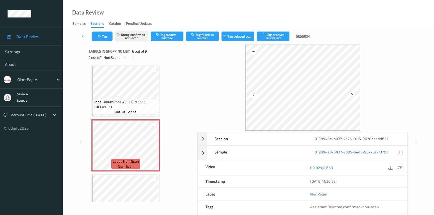
click at [400, 169] on icon at bounding box center [400, 168] width 5 height 5
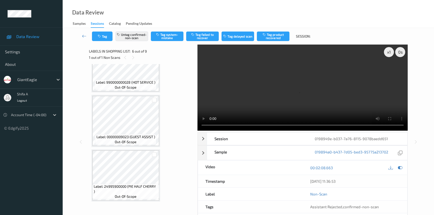
scroll to position [323, 0]
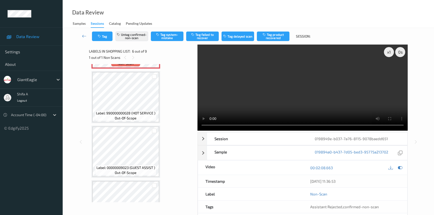
drag, startPoint x: 336, startPoint y: 94, endPoint x: 333, endPoint y: 93, distance: 2.5
click at [335, 93] on video at bounding box center [302, 88] width 210 height 86
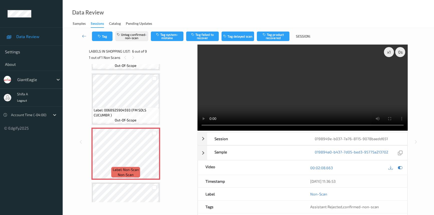
scroll to position [209, 0]
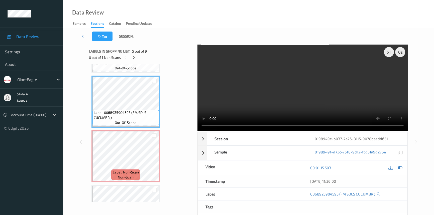
drag, startPoint x: 326, startPoint y: 65, endPoint x: 236, endPoint y: 90, distance: 92.8
click at [325, 64] on video at bounding box center [302, 88] width 210 height 86
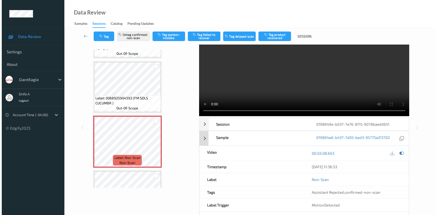
scroll to position [23, 0]
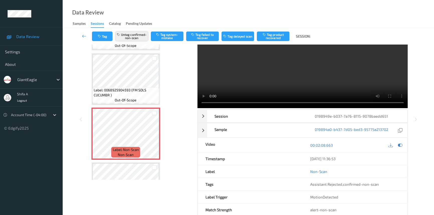
click at [135, 36] on button "Untag confirmed-non-scan" at bounding box center [131, 37] width 33 height 10
click at [168, 35] on button "Tag system-mistake" at bounding box center [167, 37] width 33 height 10
click at [115, 37] on button "Tag confirmed-non-scan" at bounding box center [131, 37] width 33 height 10
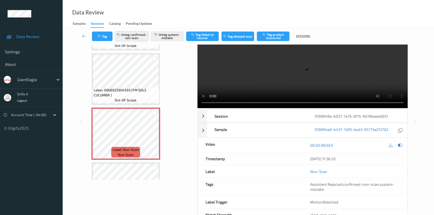
click at [125, 36] on button "Untag confirmed-non-scan" at bounding box center [131, 37] width 33 height 10
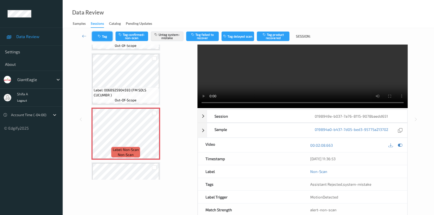
click at [105, 36] on button "Tag" at bounding box center [102, 37] width 21 height 10
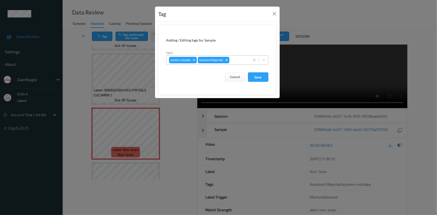
click at [233, 57] on div at bounding box center [238, 60] width 17 height 6
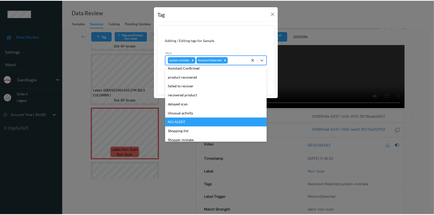
scroll to position [44, 0]
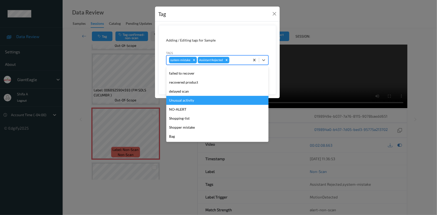
click at [193, 101] on div "Unusual activity" at bounding box center [217, 100] width 102 height 9
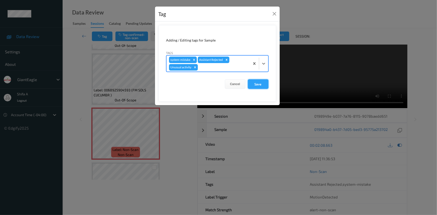
click at [257, 81] on button "Save" at bounding box center [258, 84] width 21 height 10
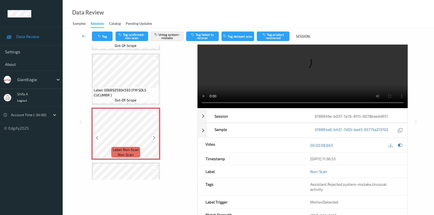
click at [155, 136] on icon at bounding box center [154, 138] width 4 height 5
click at [156, 136] on icon at bounding box center [154, 138] width 4 height 5
click at [103, 34] on button "Tag" at bounding box center [102, 37] width 21 height 10
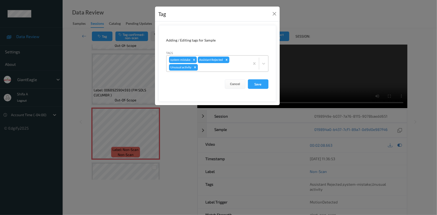
click at [195, 69] on div "Remove Unusual activity" at bounding box center [195, 67] width 6 height 7
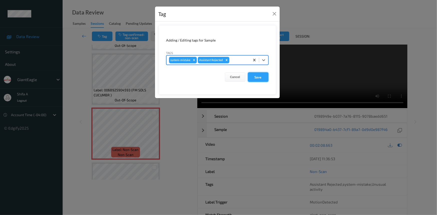
click at [250, 77] on button "Save" at bounding box center [258, 77] width 21 height 10
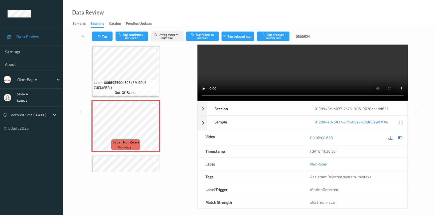
scroll to position [34, 0]
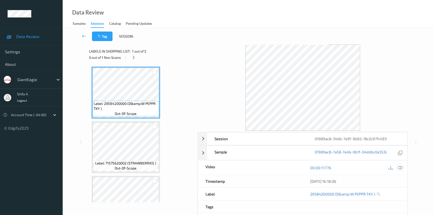
click at [400, 168] on icon at bounding box center [400, 168] width 5 height 5
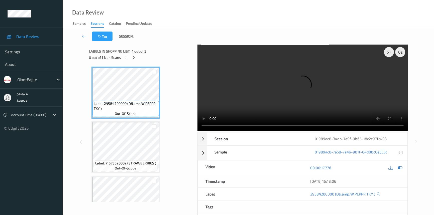
click at [130, 60] on div "0 out of 1 Non Scans" at bounding box center [141, 57] width 105 height 6
click at [132, 59] on icon at bounding box center [133, 57] width 4 height 5
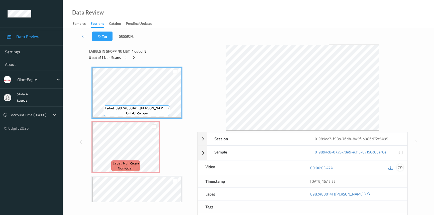
click at [402, 168] on div at bounding box center [399, 167] width 7 height 7
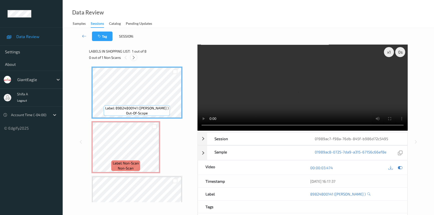
click at [135, 57] on icon at bounding box center [133, 57] width 4 height 5
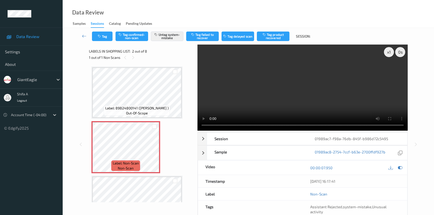
scroll to position [3, 0]
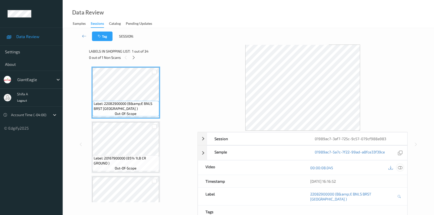
click at [398, 169] on icon at bounding box center [400, 168] width 5 height 5
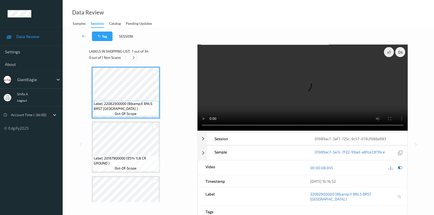
click at [135, 58] on icon at bounding box center [133, 57] width 4 height 5
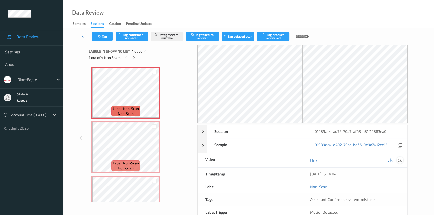
click at [401, 160] on icon at bounding box center [400, 160] width 5 height 5
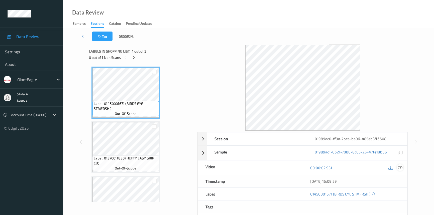
click at [399, 168] on icon at bounding box center [400, 168] width 5 height 5
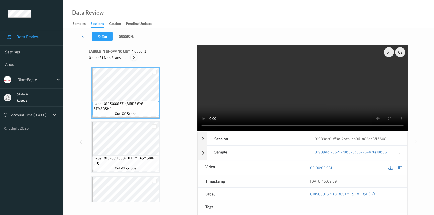
click at [133, 59] on icon at bounding box center [133, 57] width 4 height 5
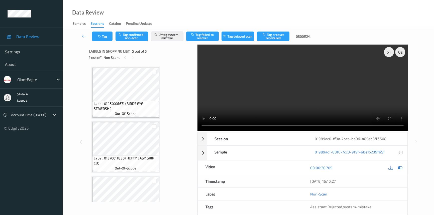
scroll to position [136, 0]
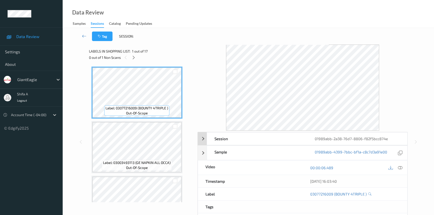
drag, startPoint x: 398, startPoint y: 168, endPoint x: 271, endPoint y: 133, distance: 132.2
click at [398, 167] on icon at bounding box center [400, 168] width 5 height 5
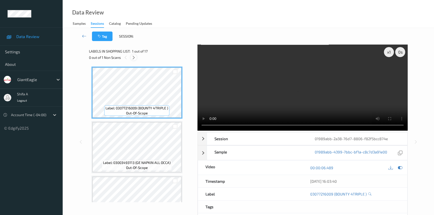
click at [133, 57] on icon at bounding box center [133, 57] width 4 height 5
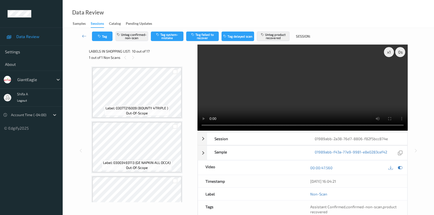
scroll to position [438, 0]
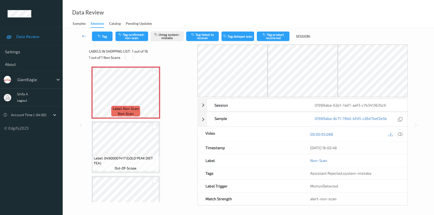
click at [397, 133] on div at bounding box center [399, 134] width 7 height 7
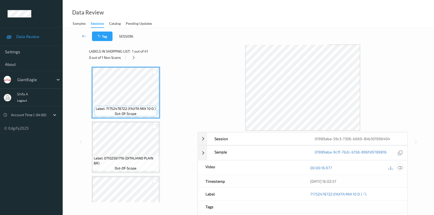
click at [401, 167] on icon at bounding box center [400, 168] width 5 height 5
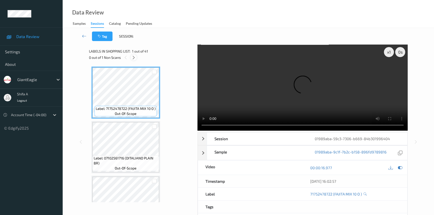
drag, startPoint x: 137, startPoint y: 57, endPoint x: 133, endPoint y: 57, distance: 3.5
click at [136, 57] on div at bounding box center [133, 57] width 6 height 6
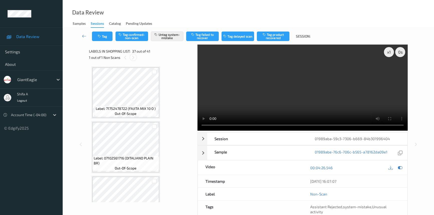
scroll to position [1907, 0]
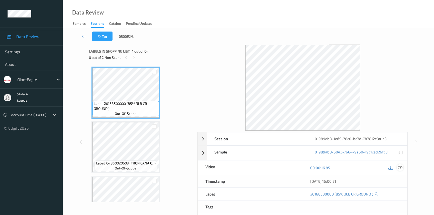
click at [399, 168] on icon at bounding box center [400, 168] width 5 height 5
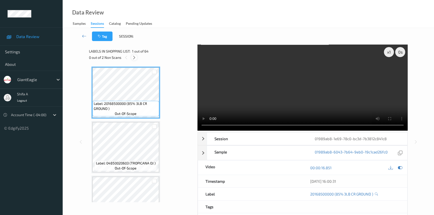
click at [133, 58] on icon at bounding box center [134, 57] width 4 height 5
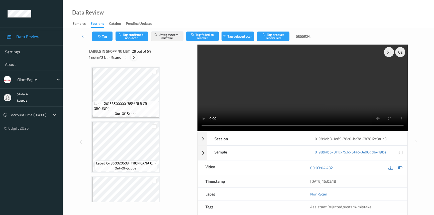
scroll to position [1472, 0]
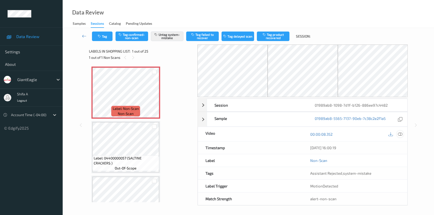
click at [396, 135] on div at bounding box center [399, 134] width 7 height 7
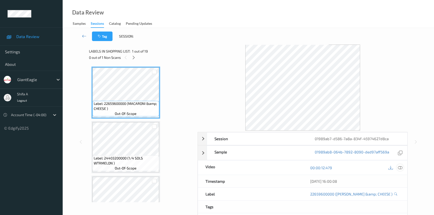
click at [400, 168] on icon at bounding box center [400, 168] width 5 height 5
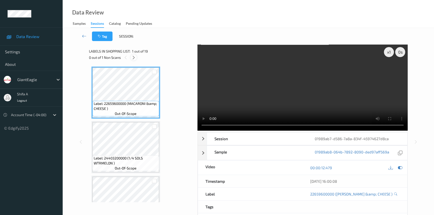
click at [130, 56] on div at bounding box center [133, 57] width 6 height 6
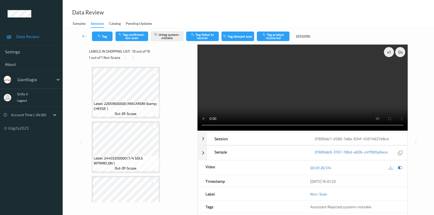
scroll to position [438, 0]
